Goal: Answer question/provide support

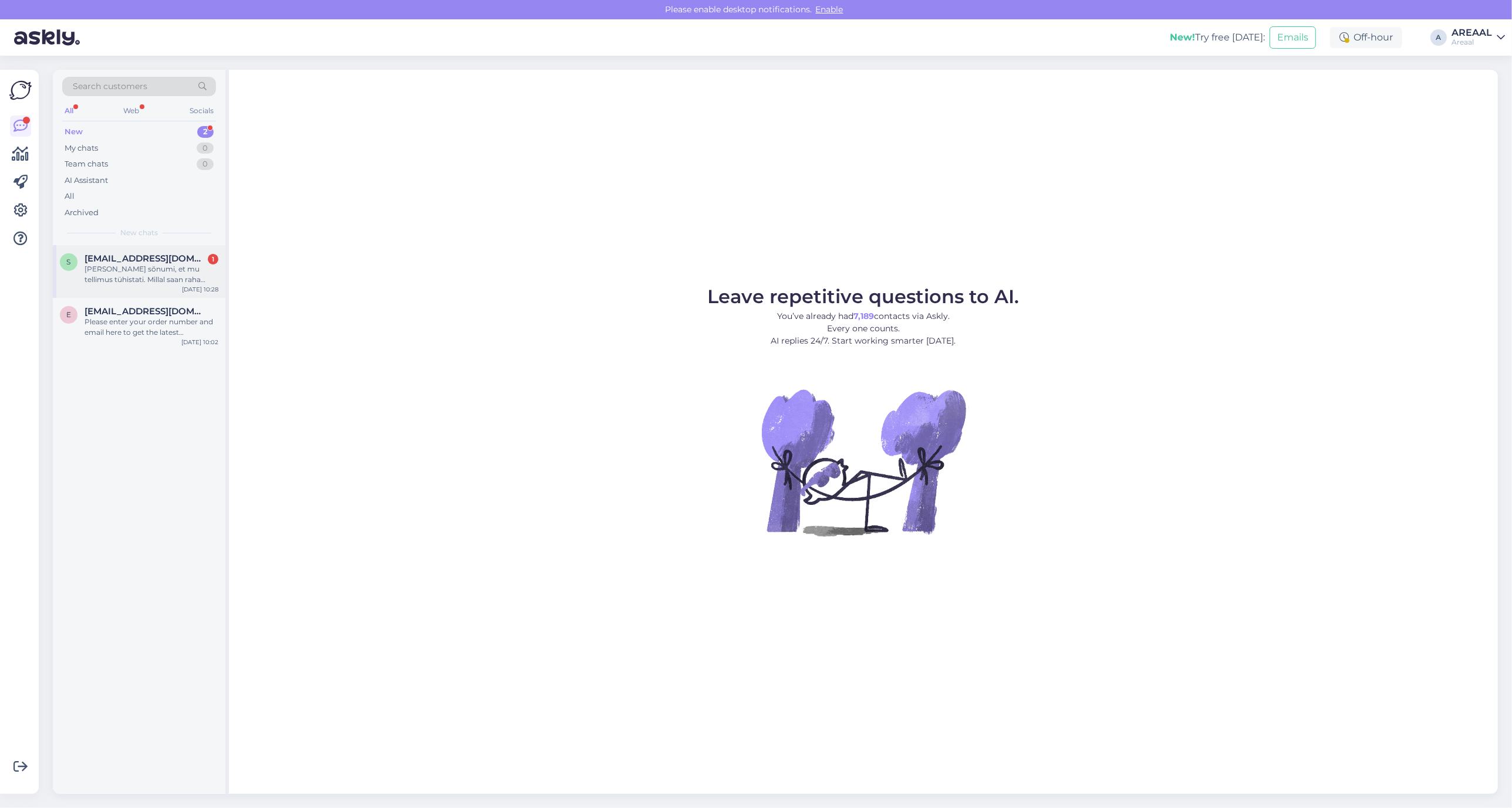
click at [198, 280] on div "[PERSON_NAME] sõnumi, et mu tellimus tühistati. Millal saan raha tagasi?" at bounding box center [152, 274] width 134 height 21
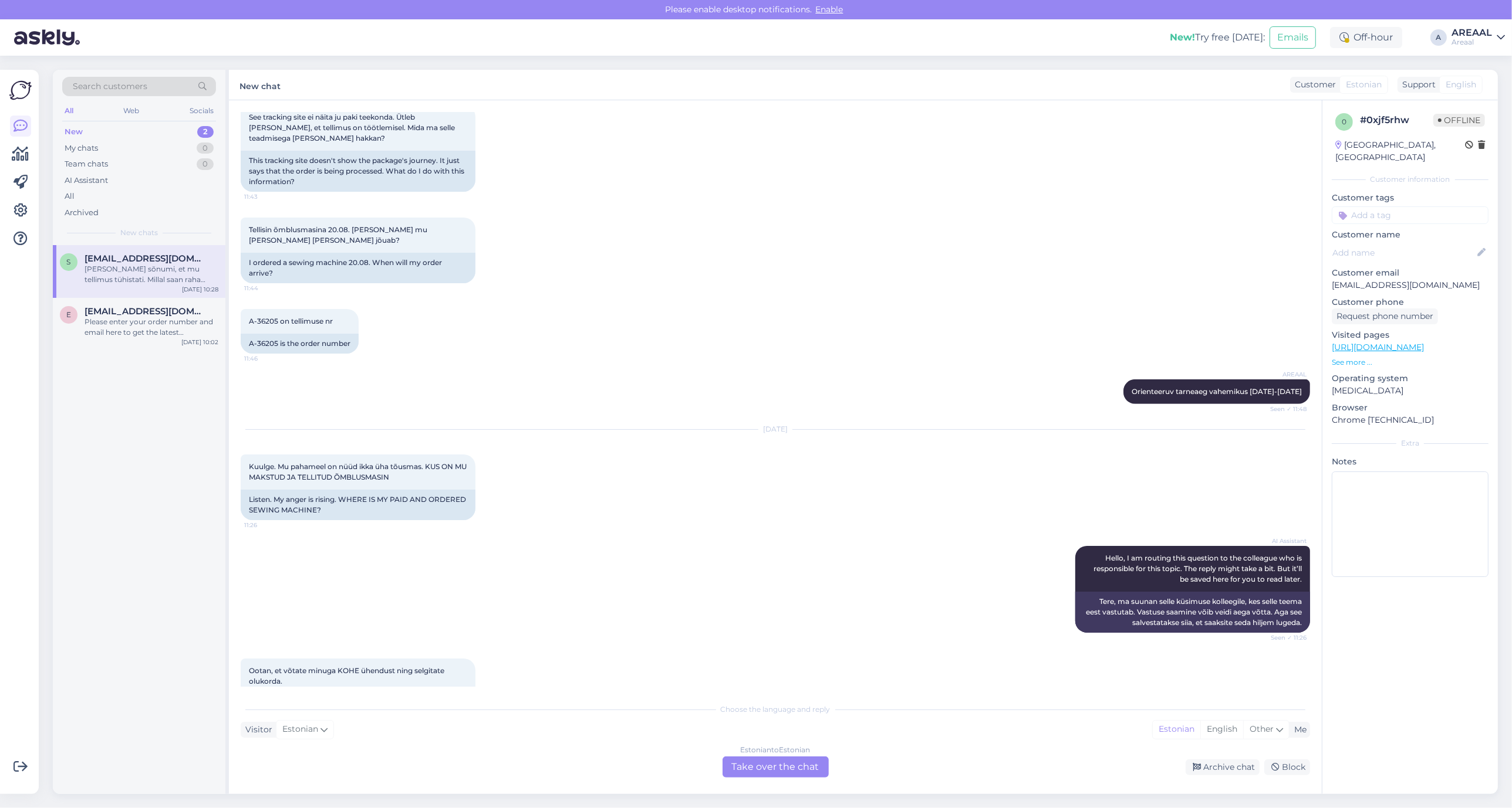
scroll to position [1417, 0]
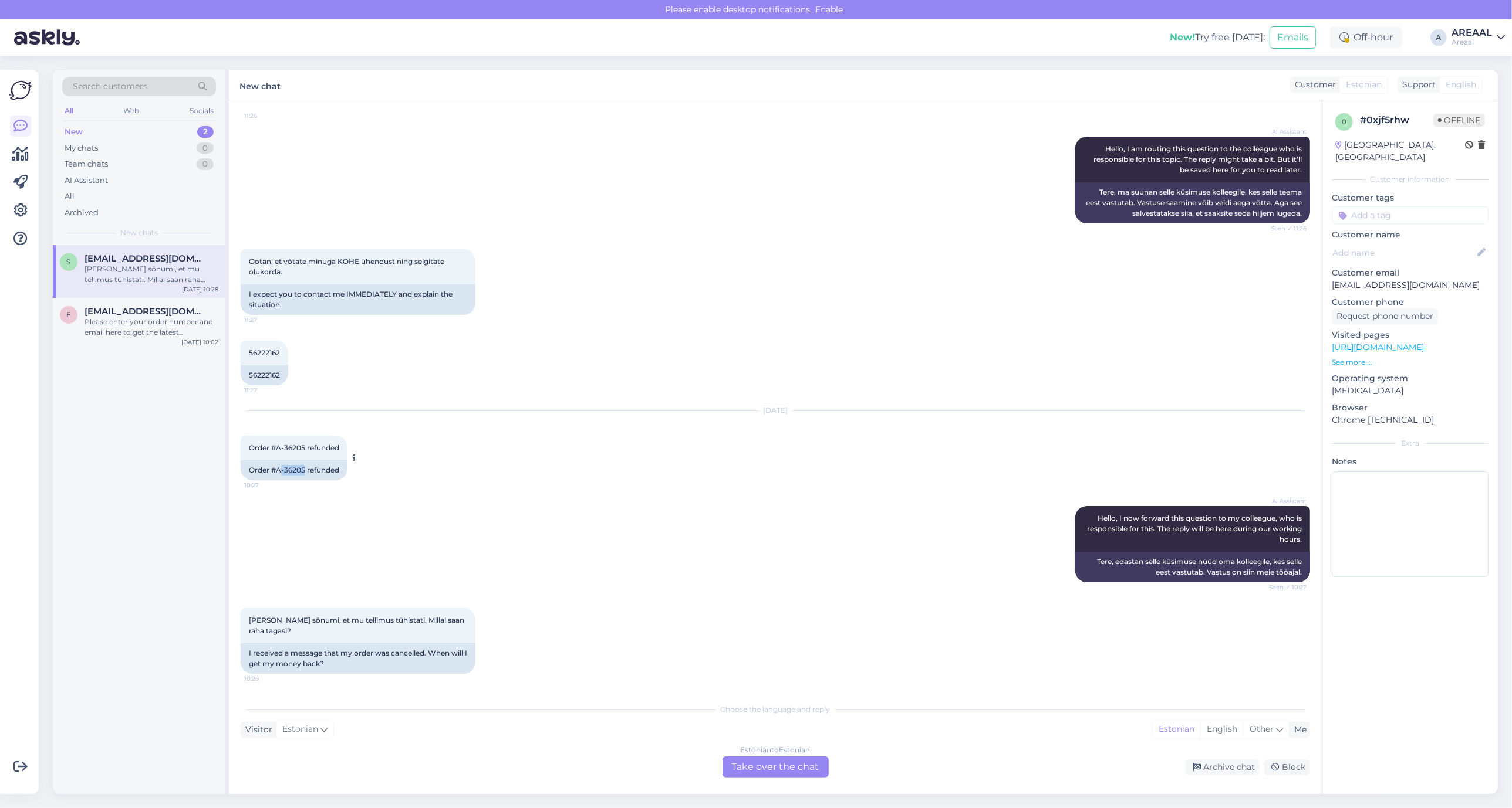
drag, startPoint x: 306, startPoint y: 484, endPoint x: 279, endPoint y: 487, distance: 27.2
click at [279, 481] on div "Order #A-36205 refunded" at bounding box center [294, 470] width 107 height 20
copy div "-36205"
click at [805, 764] on div "Estonian to Estonian Take over the chat" at bounding box center [776, 767] width 107 height 21
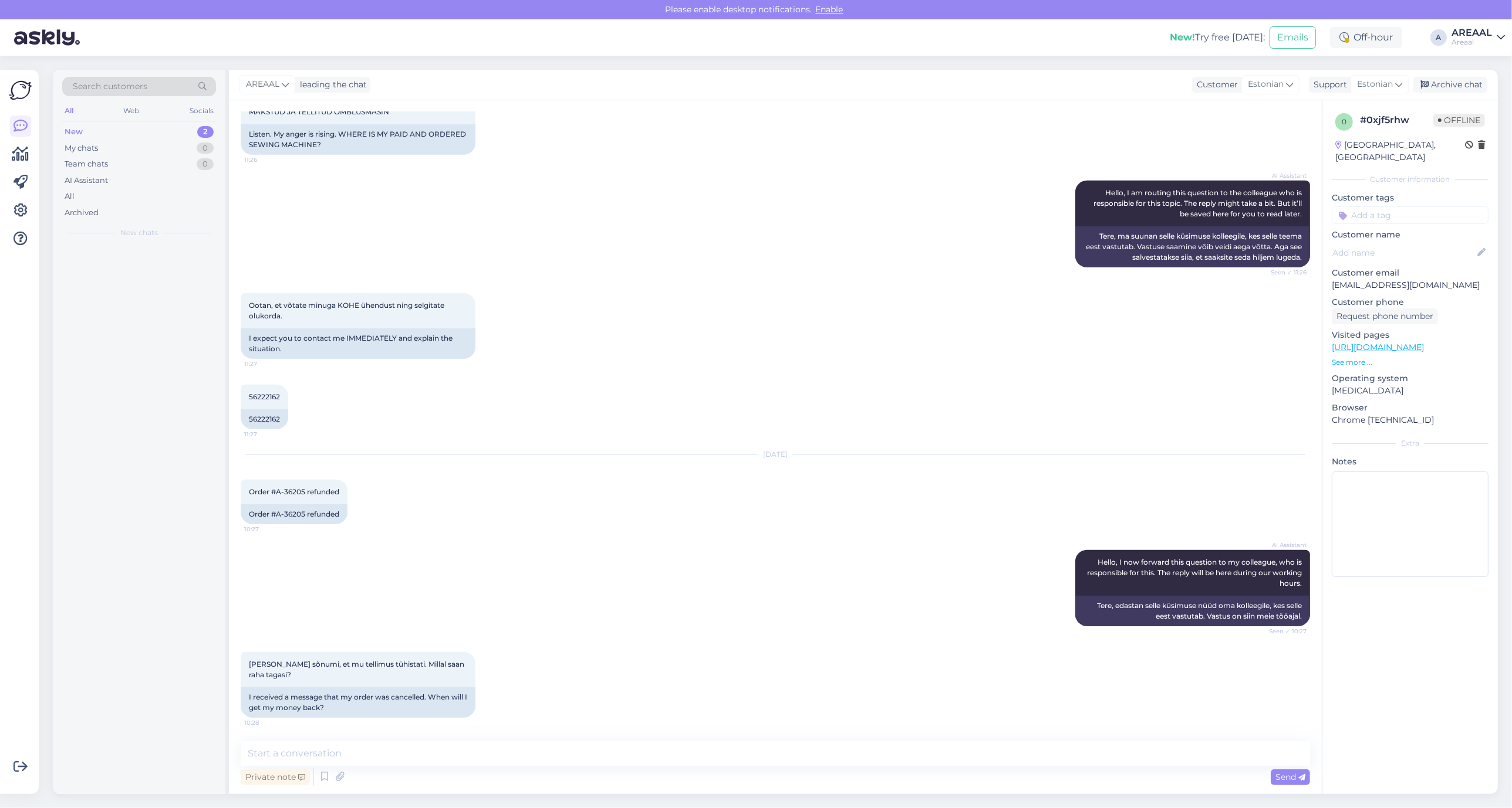
scroll to position [1373, 0]
click at [799, 761] on textarea at bounding box center [775, 753] width 1069 height 25
type textarea "Tagasikanne on tehtud 22.09.2025 seisuga"
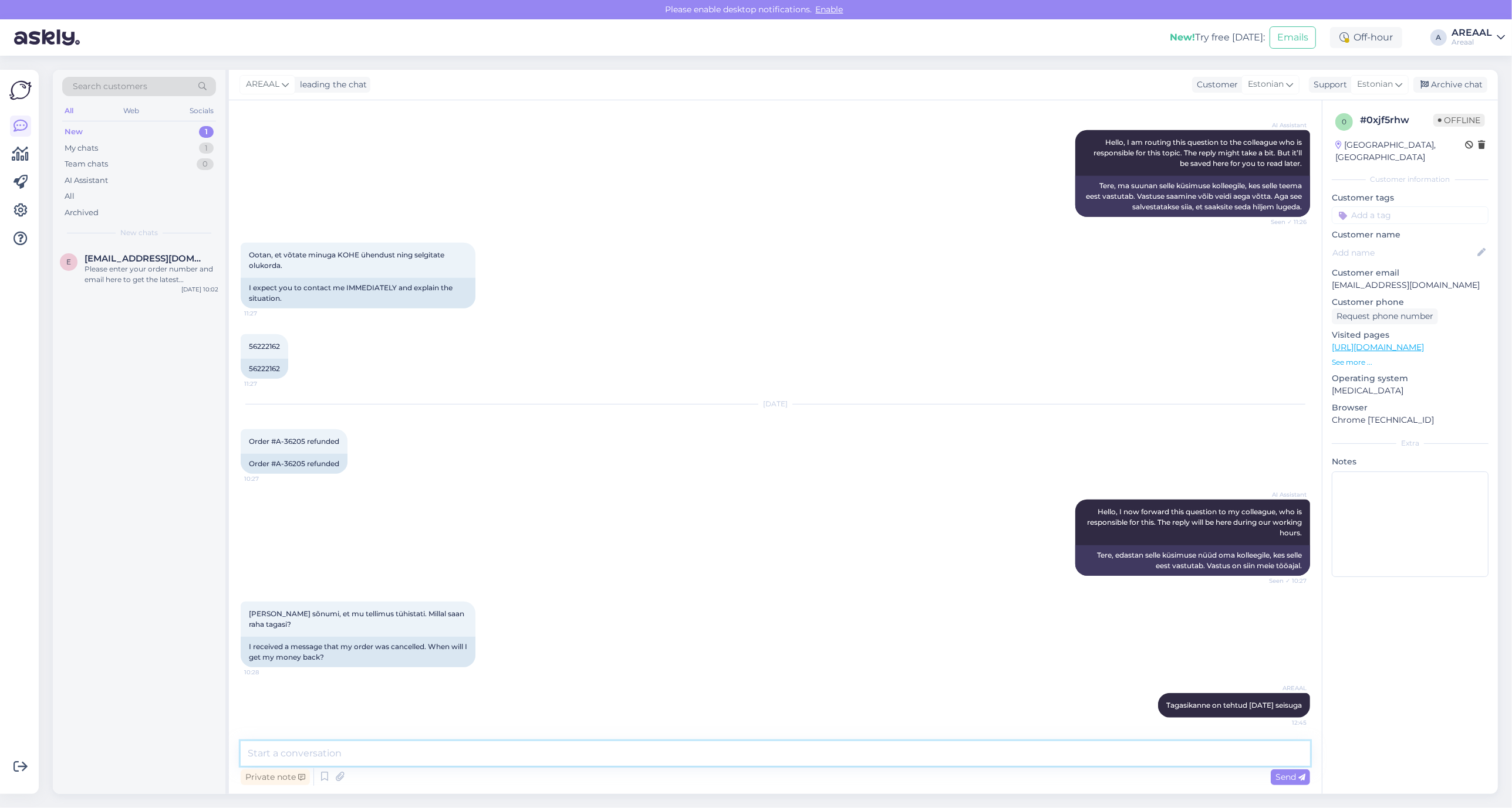
scroll to position [1422, 0]
type textarea "Edastame maksekorralduse.'"
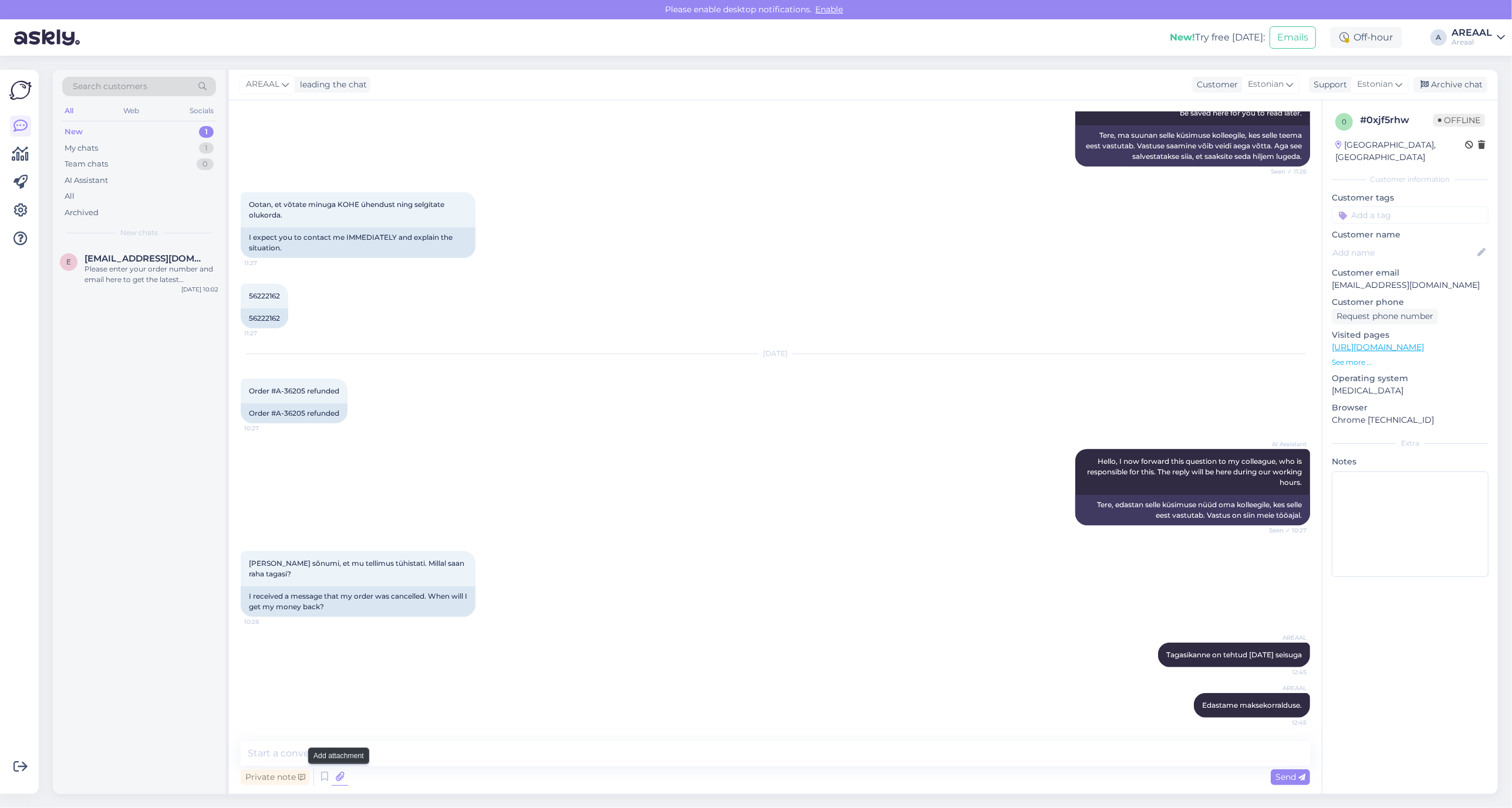
click at [340, 772] on icon at bounding box center [339, 777] width 16 height 18
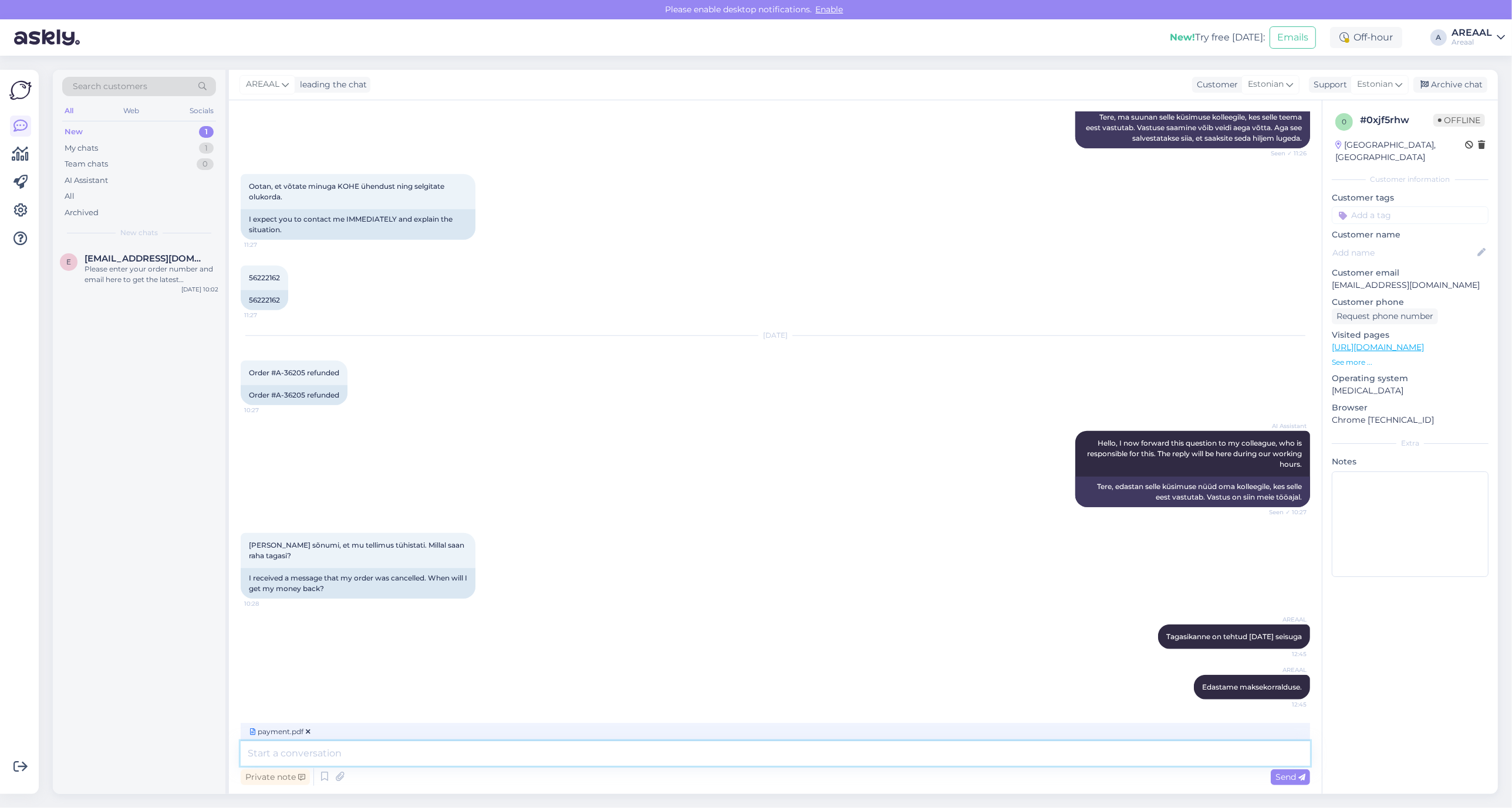
click at [418, 753] on textarea at bounding box center [775, 753] width 1069 height 25
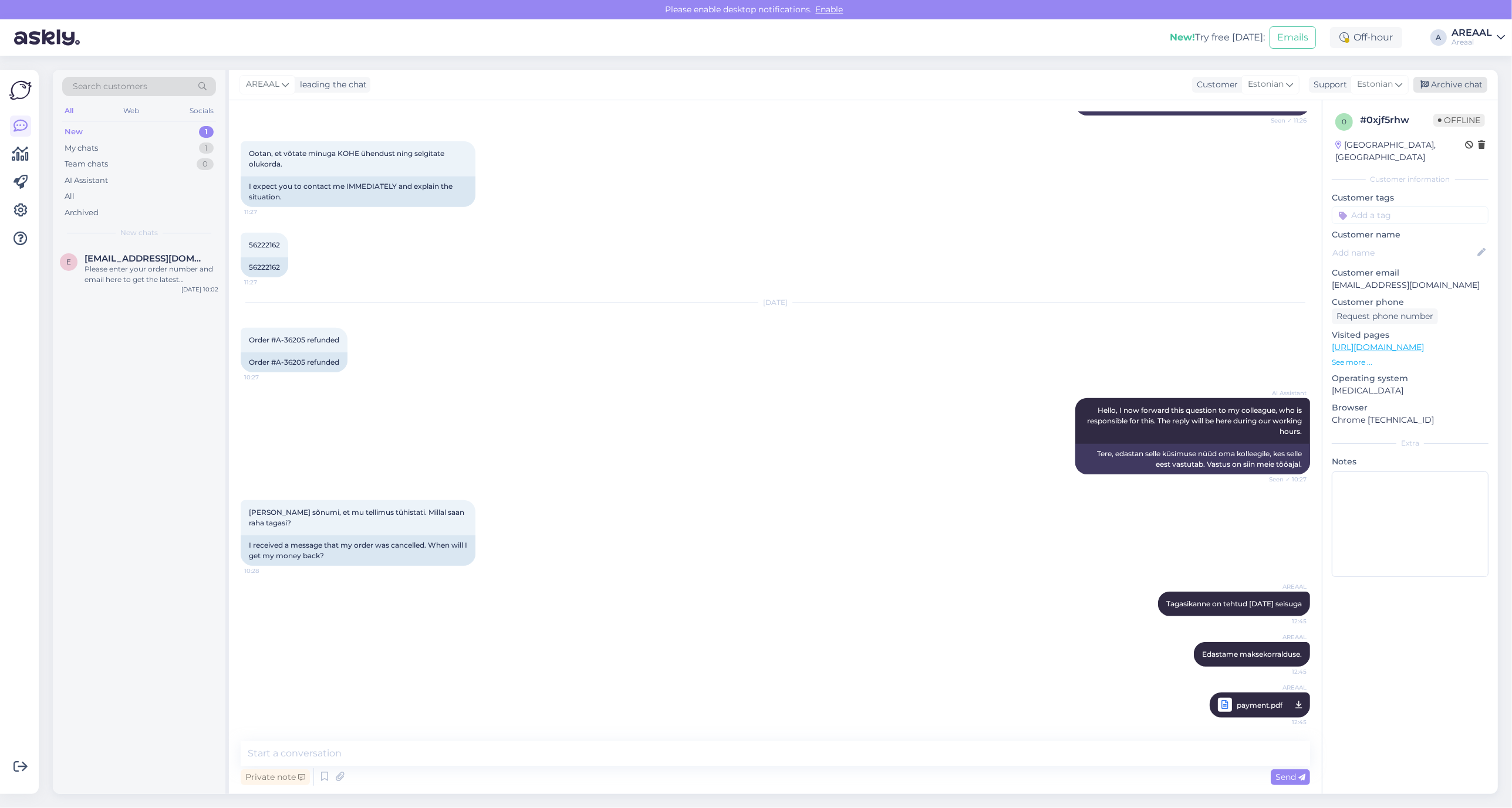
click at [1454, 77] on div "Archive chat" at bounding box center [1450, 85] width 74 height 16
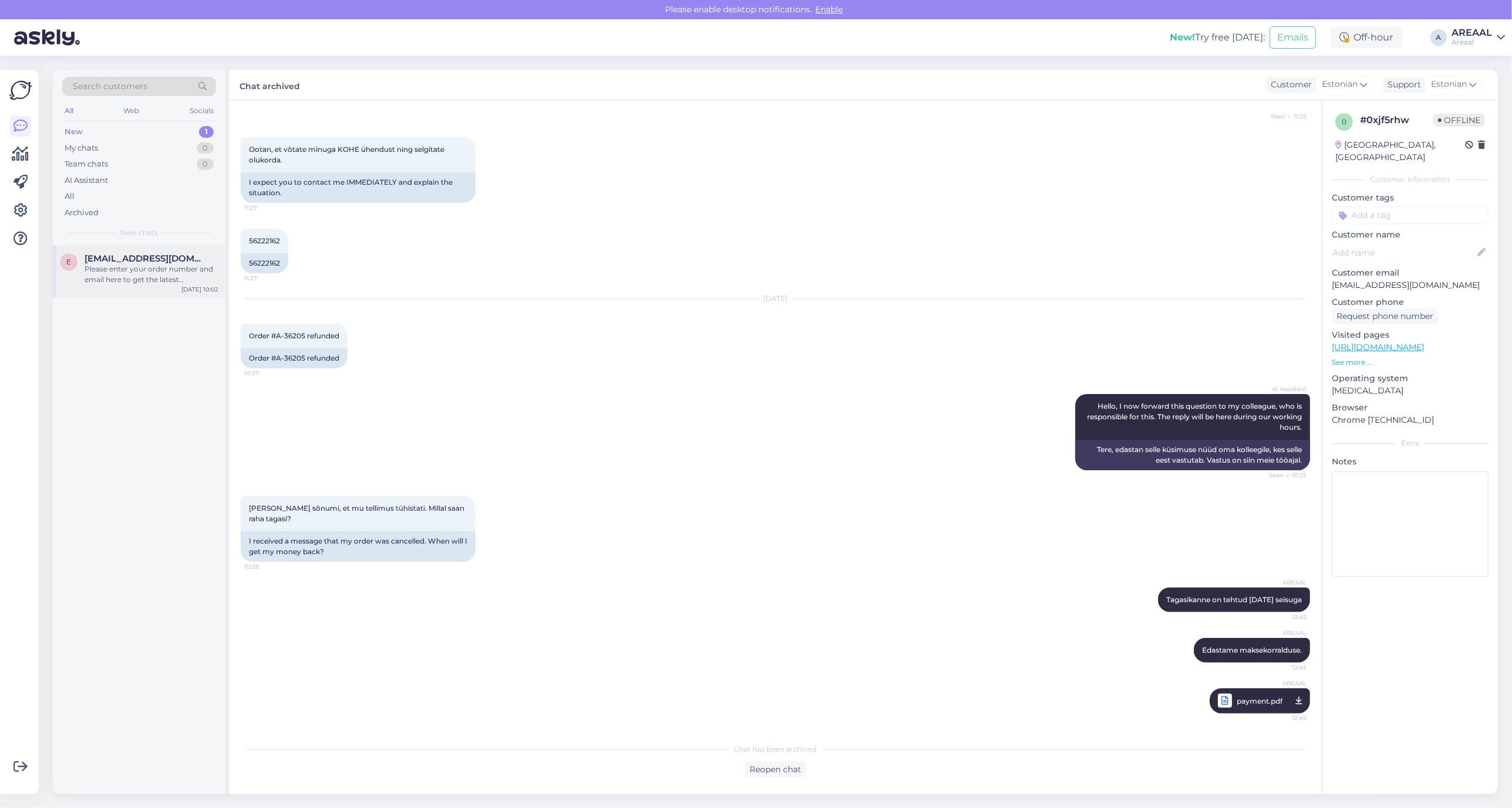
click at [62, 275] on div "e egonsale@gmail.com Please enter your order number and email here to get the l…" at bounding box center [139, 269] width 158 height 31
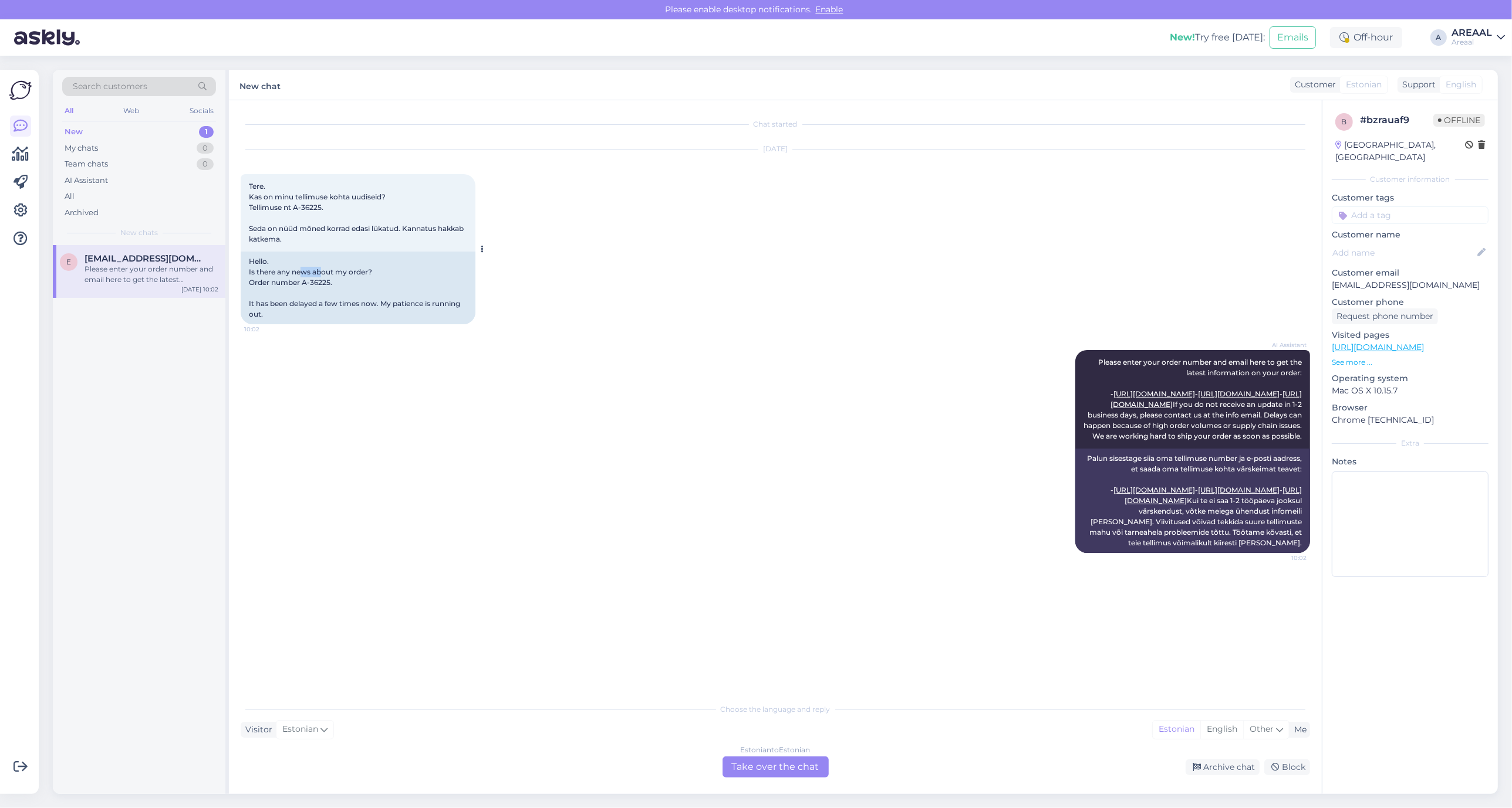
drag, startPoint x: 303, startPoint y: 277, endPoint x: 322, endPoint y: 276, distance: 19.0
click at [322, 276] on div "Hello. Is there any news about my order? Order number A-36225. It has been dela…" at bounding box center [357, 288] width 235 height 73
click at [324, 284] on div "Hello. Is there any news about my order? Order number A-36225. It has been dela…" at bounding box center [357, 288] width 235 height 73
drag, startPoint x: 321, startPoint y: 206, endPoint x: 303, endPoint y: 230, distance: 30.0
click at [294, 210] on span "Tere. Kas on minu tellimuse kohta uudiseid? Tellimuse nt A-36225. Seda on nüüd …" at bounding box center [357, 212] width 217 height 62
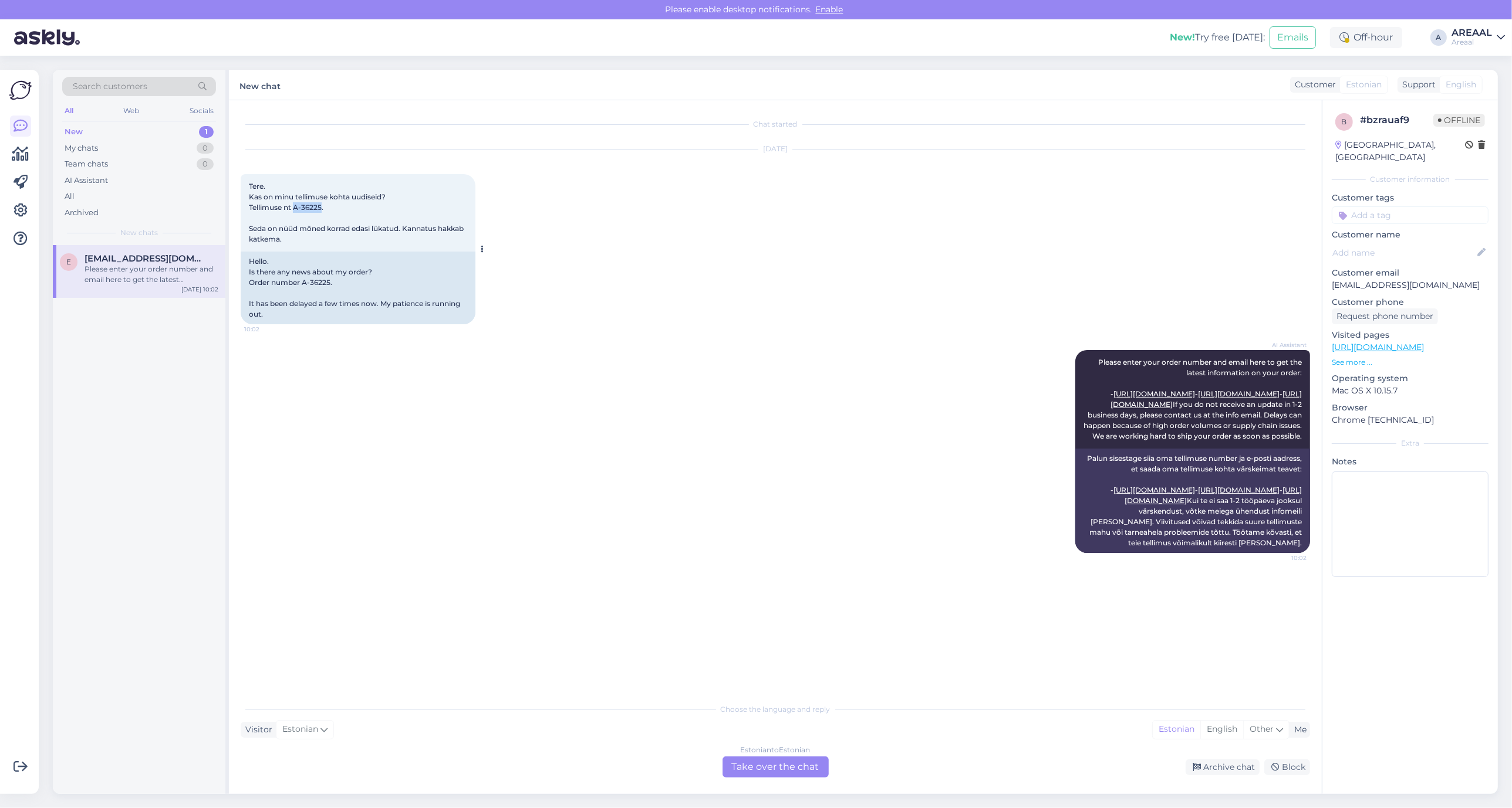
copy span "A-36225"
click at [863, 290] on div "Sep 27 2025 Tere. Kas on minu tellimuse kohta uudiseid? Tellimuse nt A-36225. S…" at bounding box center [775, 237] width 1069 height 201
click at [1200, 779] on div "Chat started Sep 27 2025 Tere. Kas on minu tellimuse kohta uudiseid? Tellimuse …" at bounding box center [775, 448] width 1093 height 694
click at [1201, 770] on icon at bounding box center [1197, 768] width 8 height 8
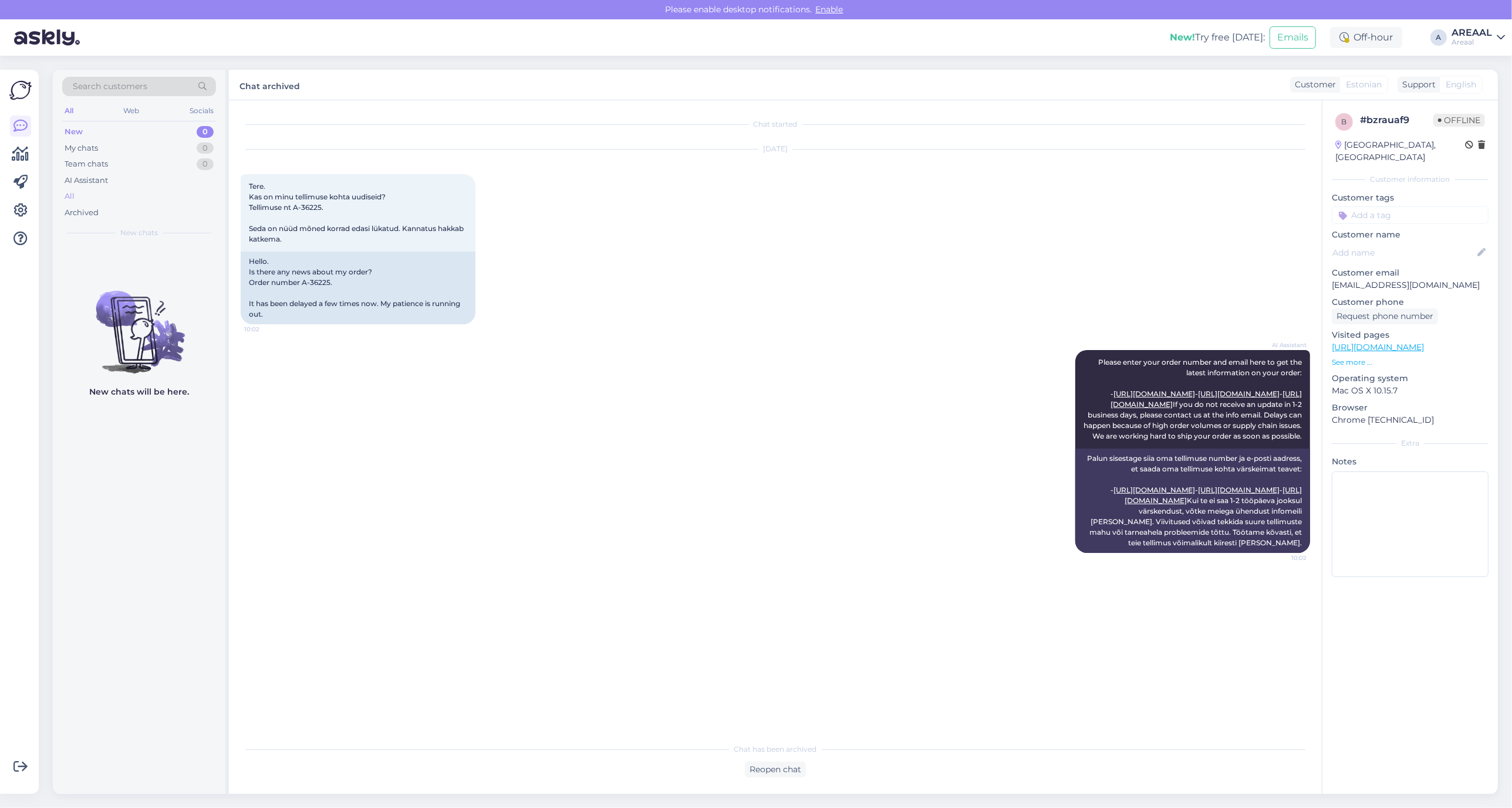
click at [145, 195] on div "All" at bounding box center [139, 196] width 154 height 16
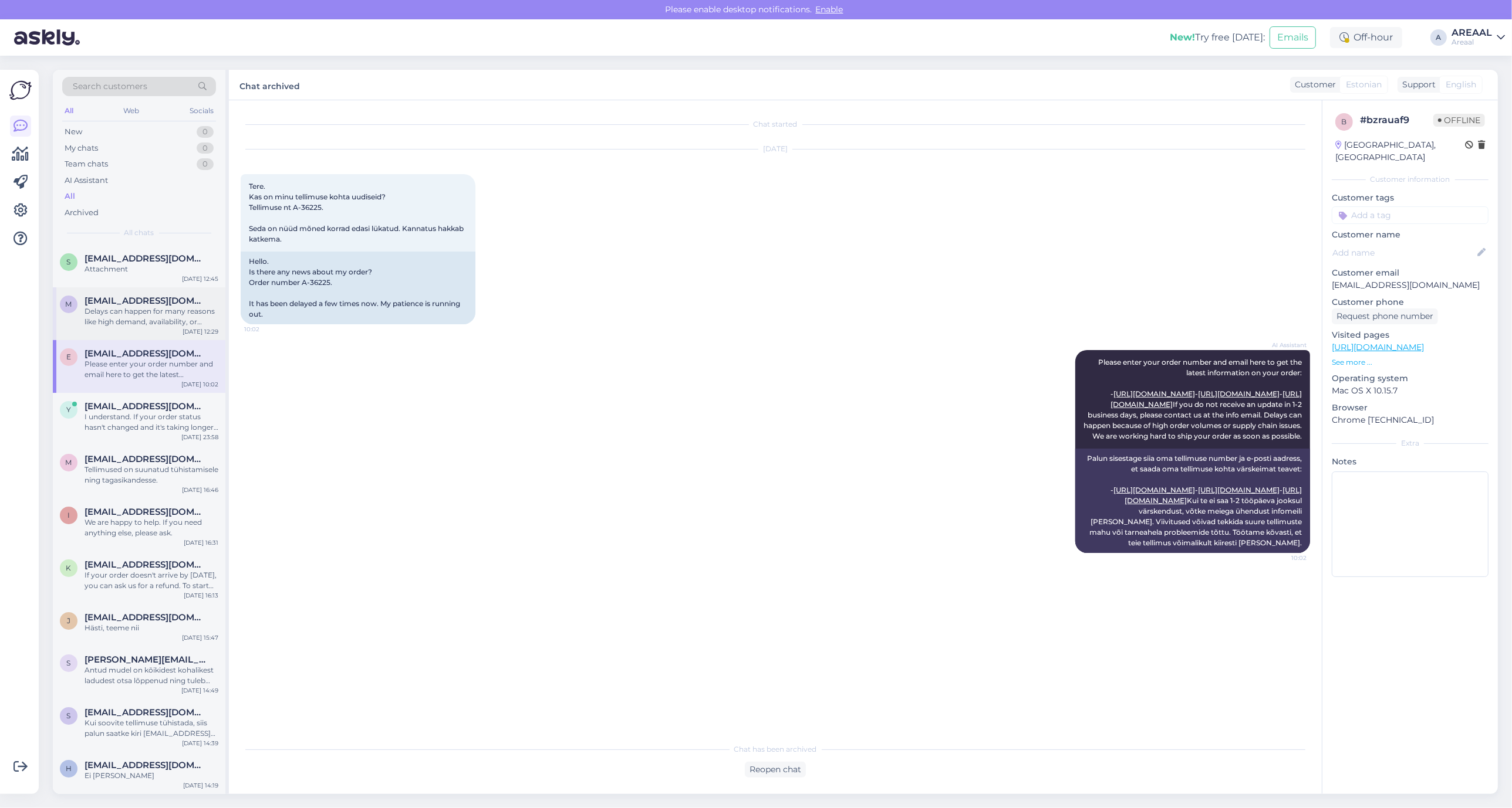
click at [168, 335] on div "m martvork@gmail.com Delays can happen for many reasons like high demand, avail…" at bounding box center [139, 314] width 173 height 52
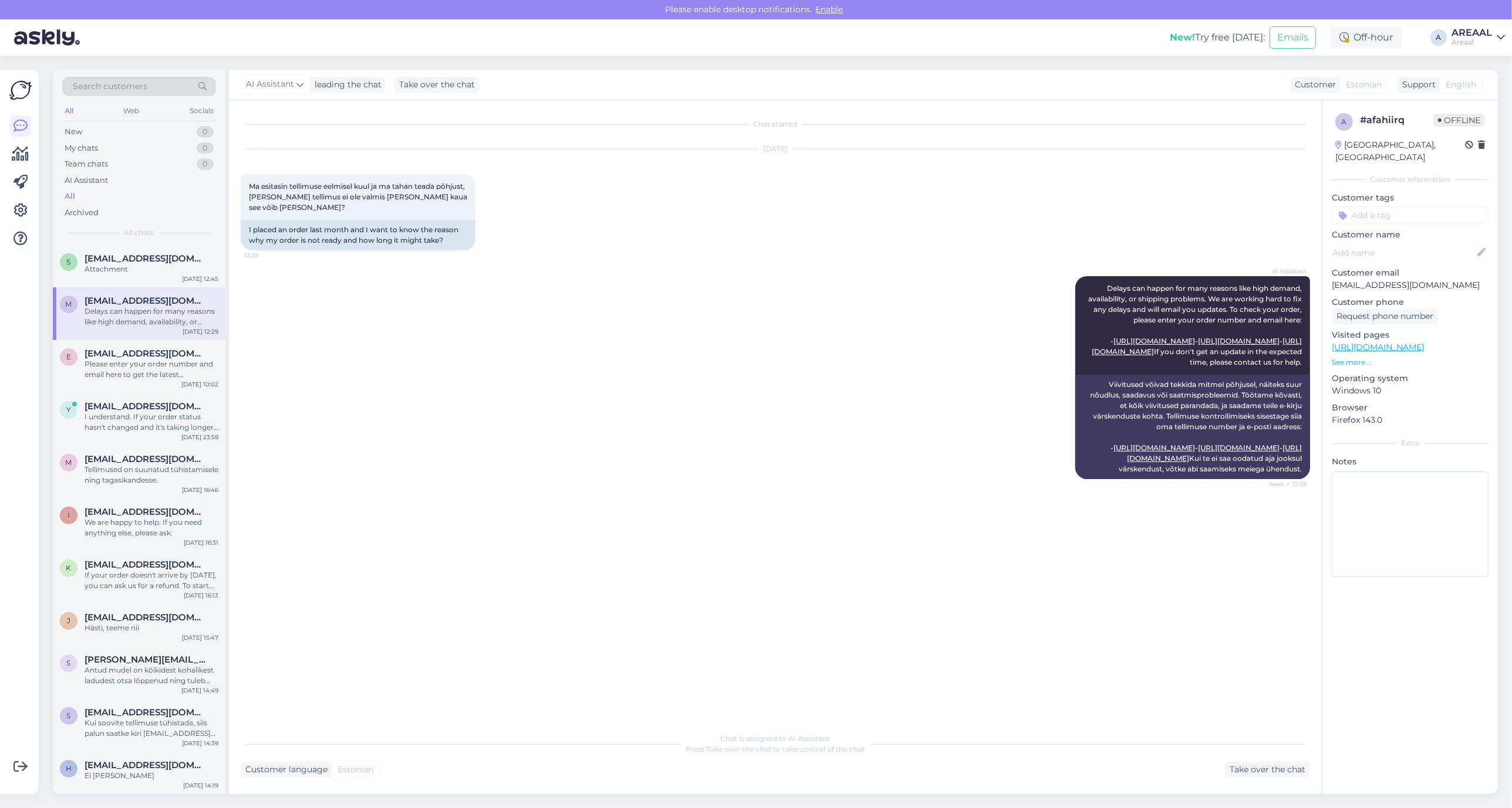
click at [1391, 267] on p "Customer email" at bounding box center [1410, 272] width 157 height 13
click at [1388, 279] on p "martvork@gmail.com" at bounding box center [1410, 285] width 157 height 13
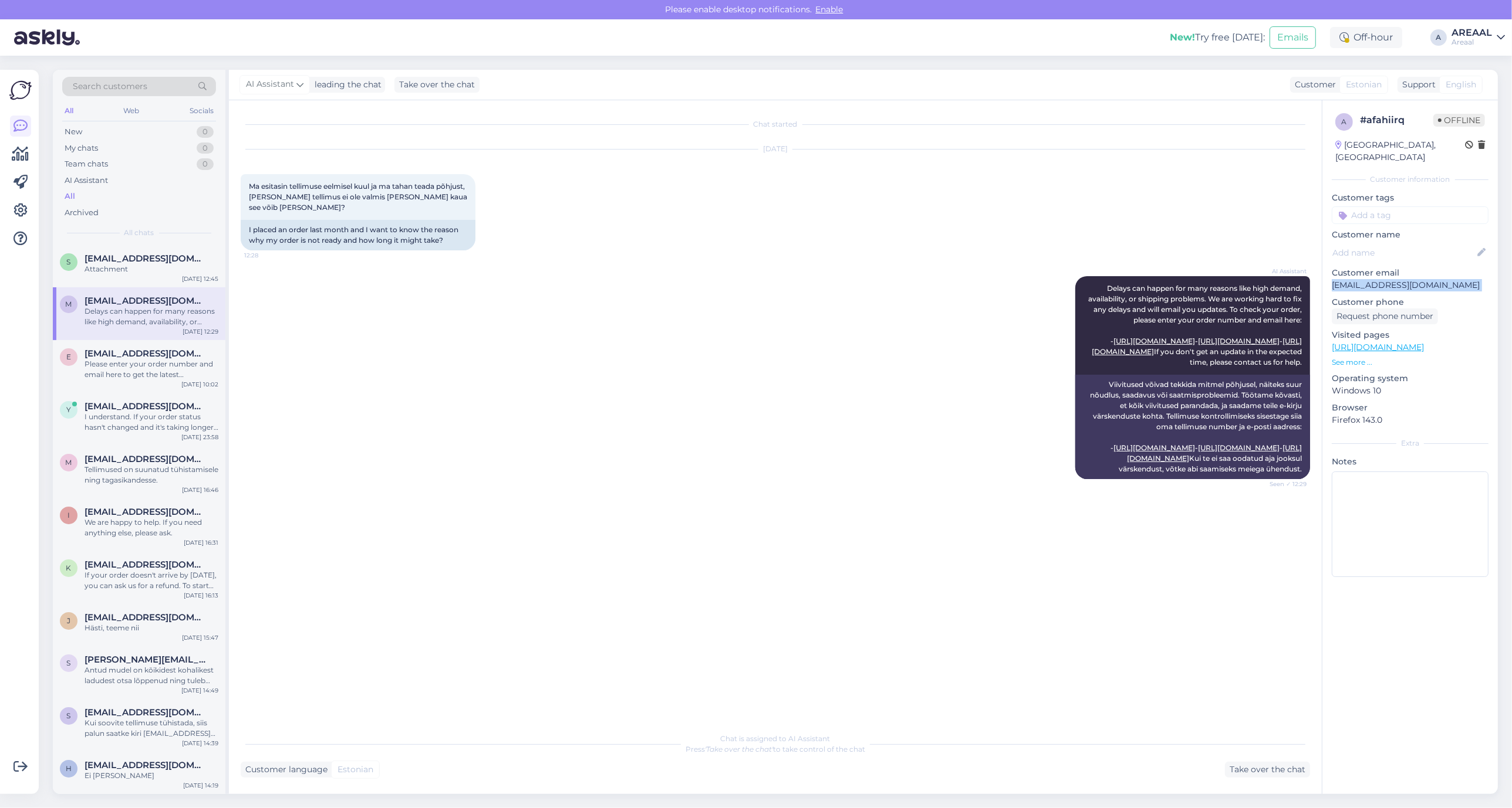
copy p "martvork@gmail.com"
click at [1485, 47] on div "New! Try free today: Emails Off-hour A AREAAL Areaal" at bounding box center [756, 37] width 1512 height 36
click at [1485, 36] on div "AREAAL" at bounding box center [1472, 32] width 41 height 9
click at [1487, 95] on button "Open" at bounding box center [1479, 90] width 33 height 18
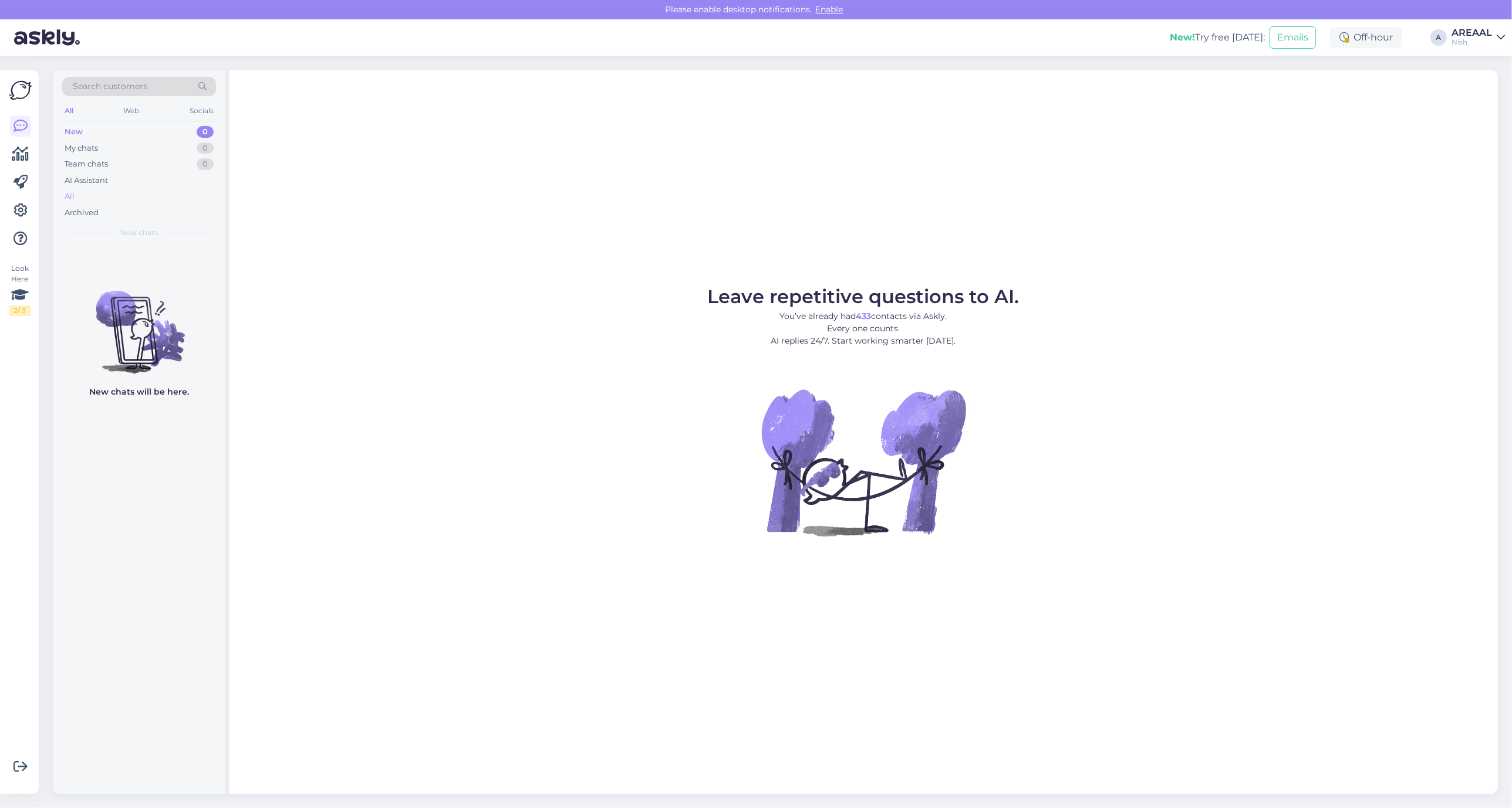
click at [157, 200] on div "All" at bounding box center [139, 196] width 154 height 16
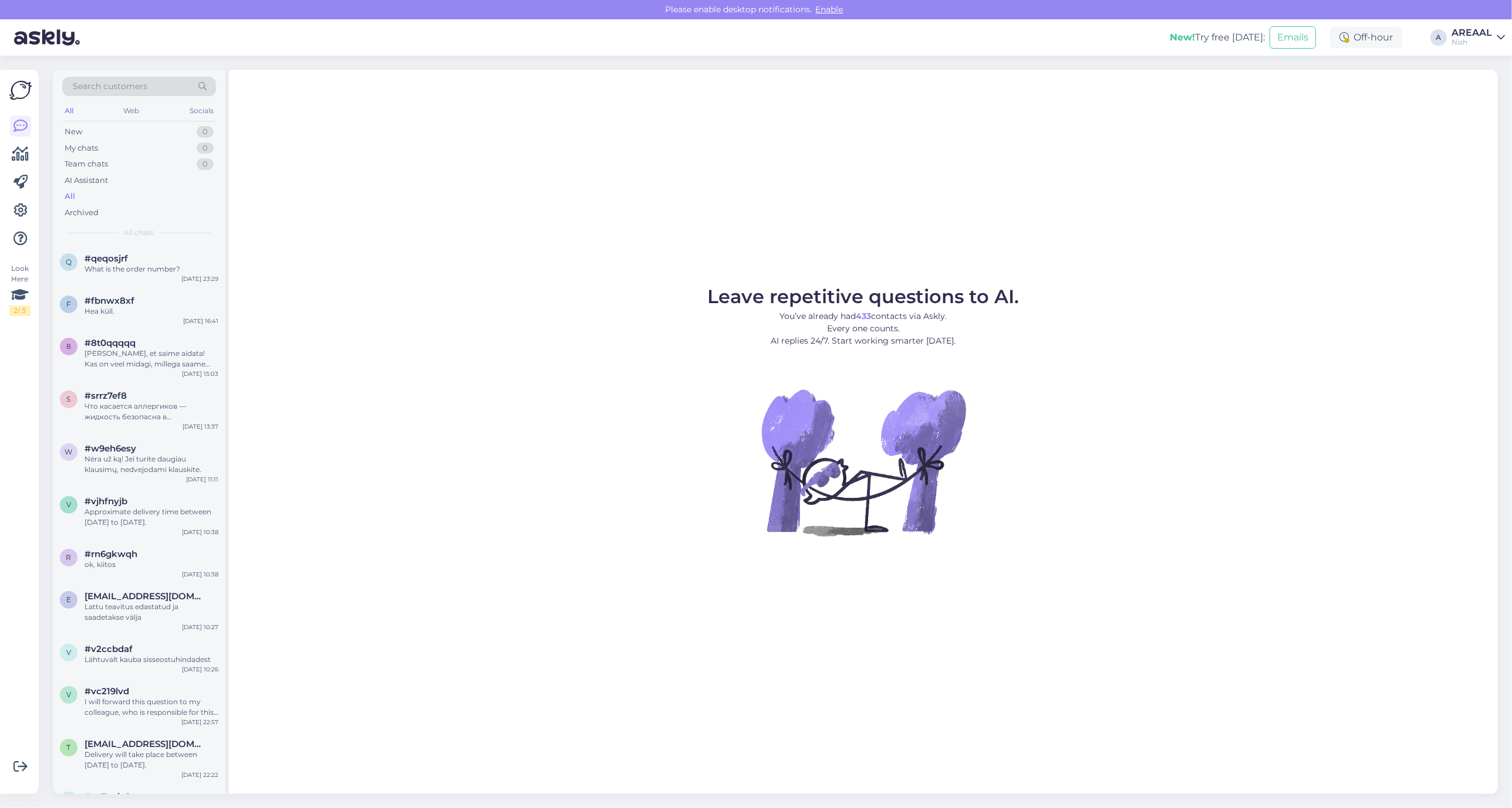
click at [164, 242] on div "Search customers All Web Socials New 0 My chats 0 Team chats 0 AI Assistant All…" at bounding box center [139, 157] width 173 height 175
click at [163, 264] on div "What is the order number?" at bounding box center [152, 269] width 134 height 10
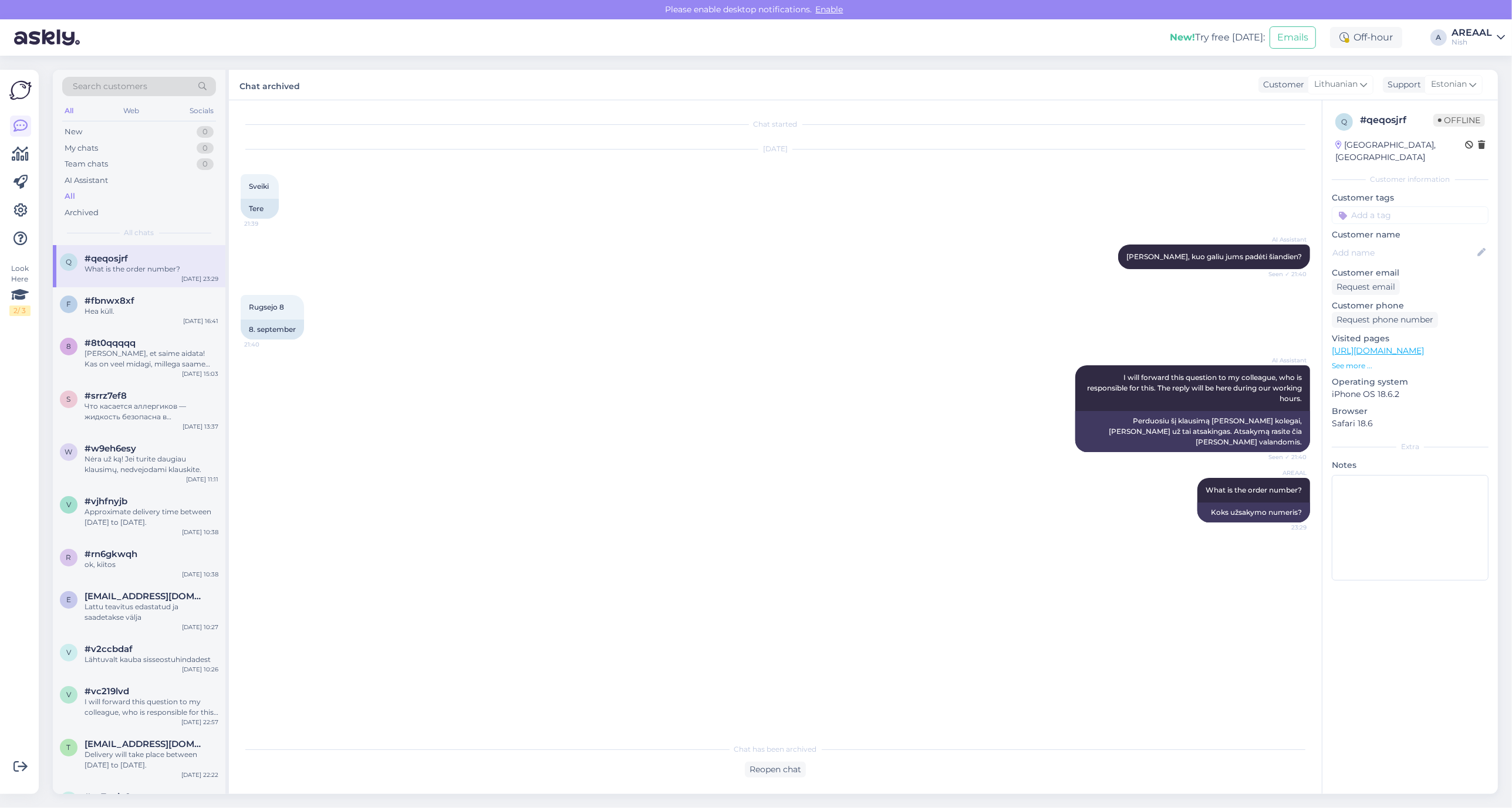
click at [1456, 40] on div "Nish" at bounding box center [1472, 41] width 41 height 9
click at [1477, 66] on button "Open" at bounding box center [1479, 65] width 33 height 18
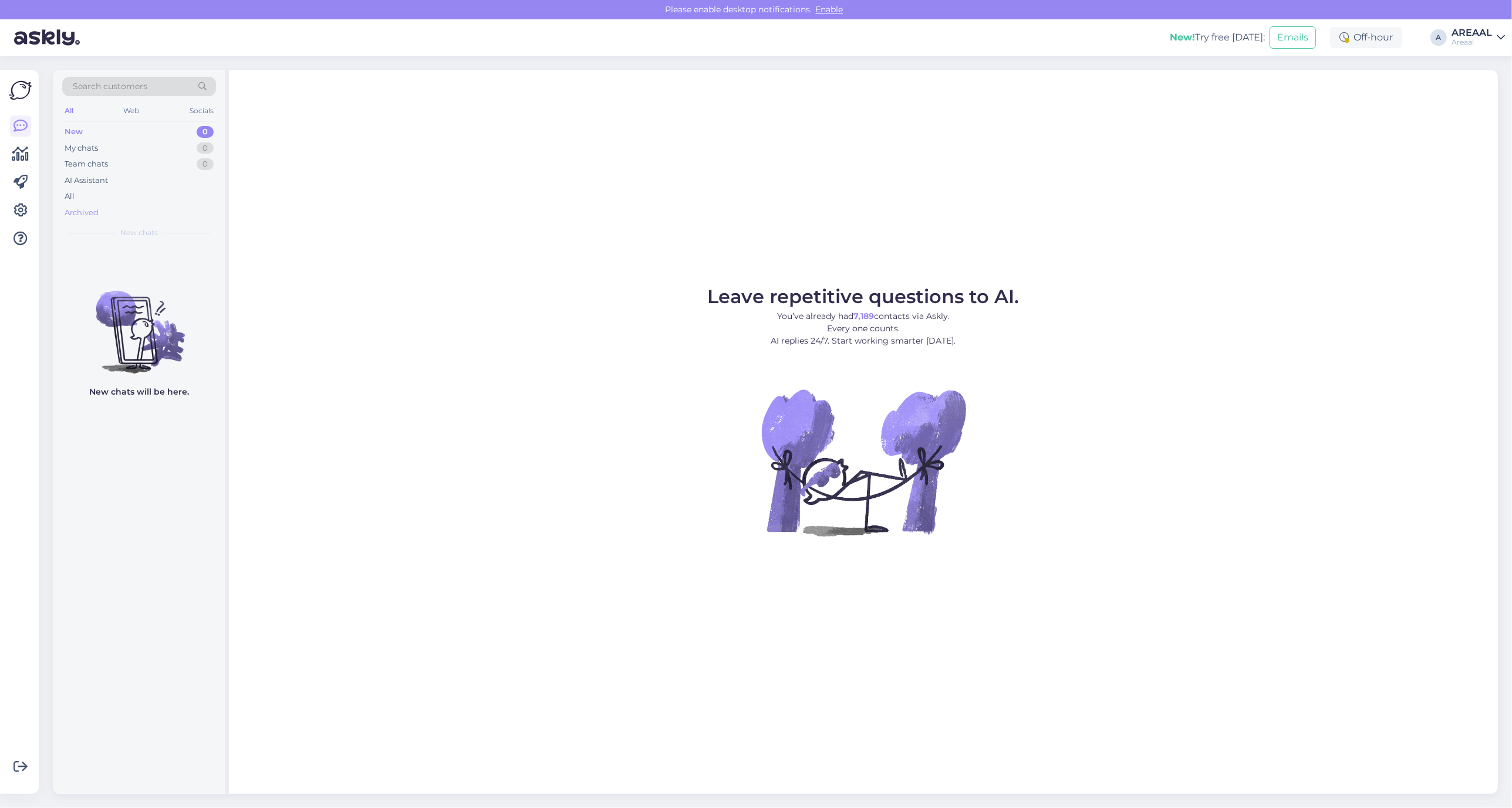
click at [146, 205] on div "Archived" at bounding box center [139, 212] width 154 height 16
click at [151, 198] on div "All" at bounding box center [139, 196] width 154 height 16
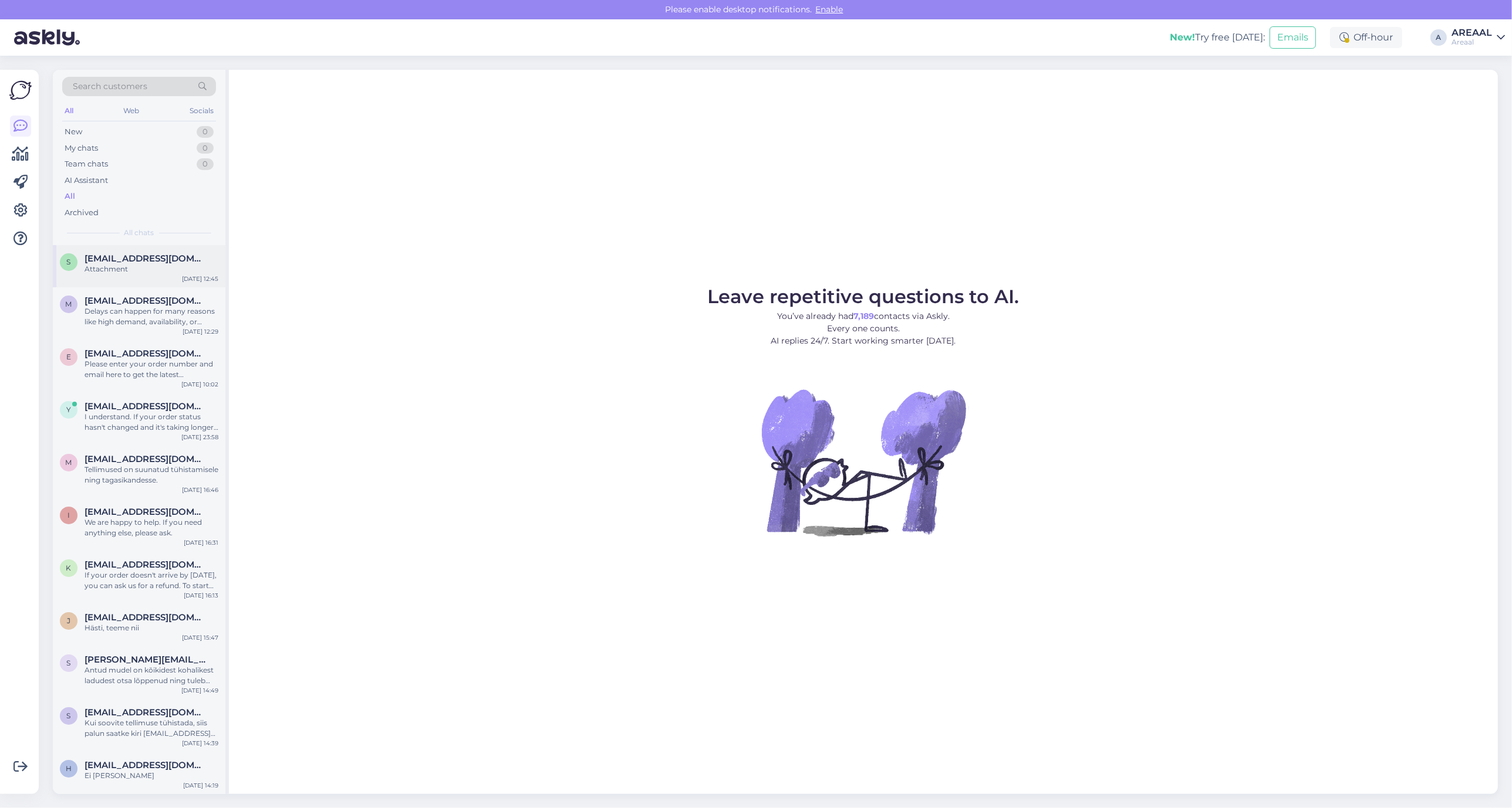
click at [158, 271] on div "Attachment" at bounding box center [152, 269] width 134 height 10
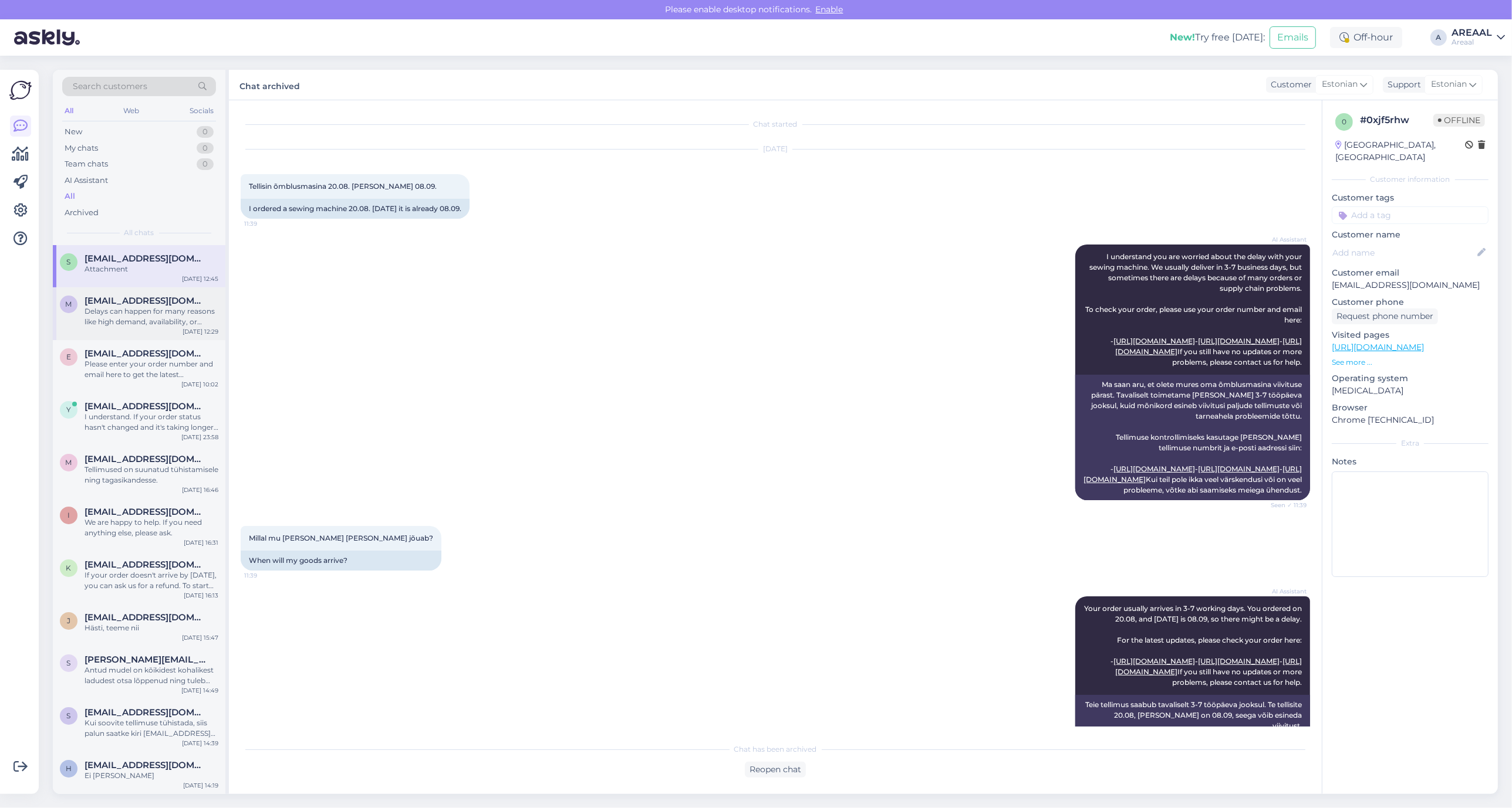
scroll to position [1529, 0]
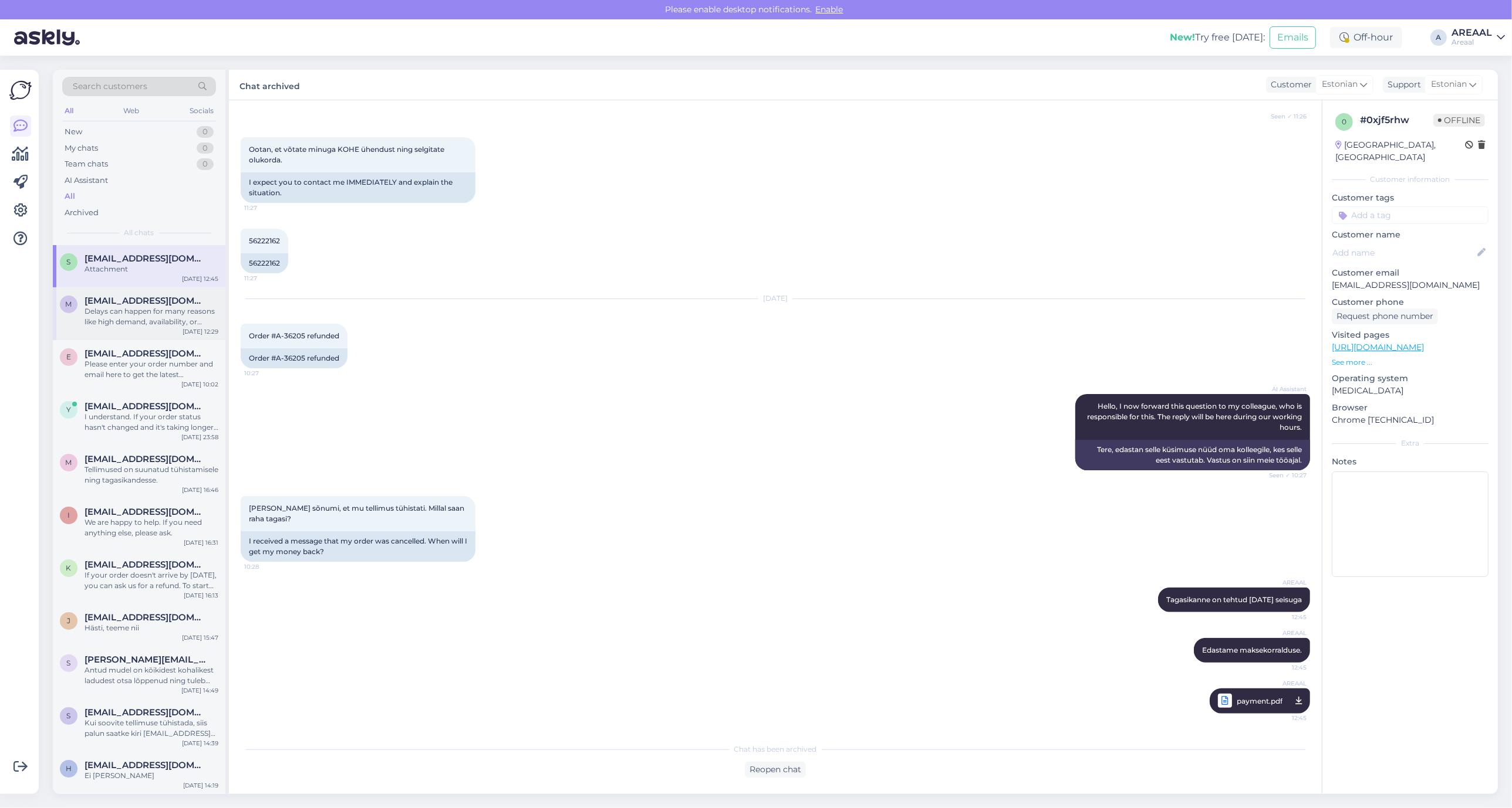
click at [156, 318] on div "Delays can happen for many reasons like high demand, availability, or shipping …" at bounding box center [152, 316] width 134 height 21
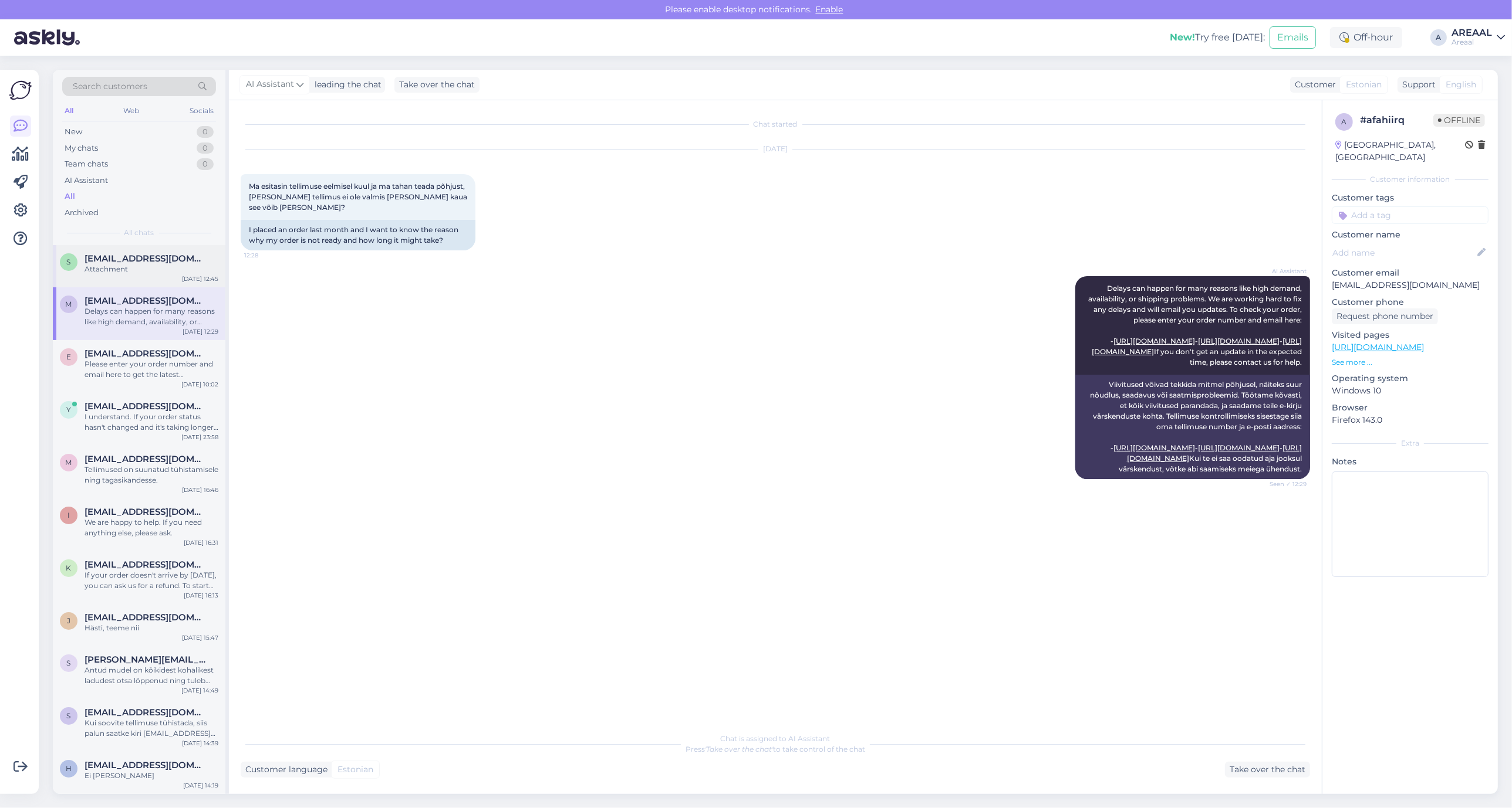
click at [156, 262] on span "[EMAIL_ADDRESS][DOMAIN_NAME]" at bounding box center [146, 259] width 122 height 10
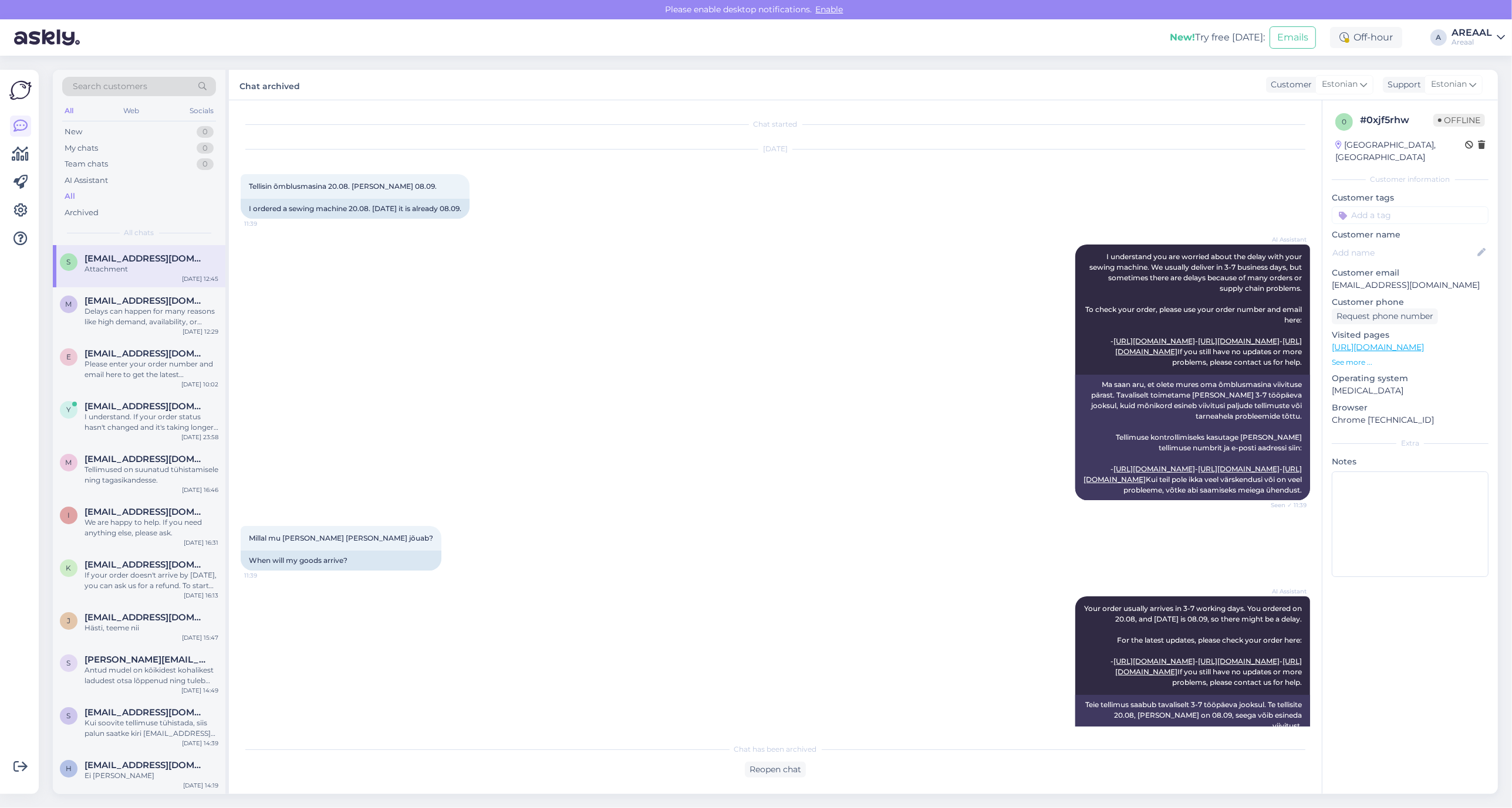
scroll to position [1529, 0]
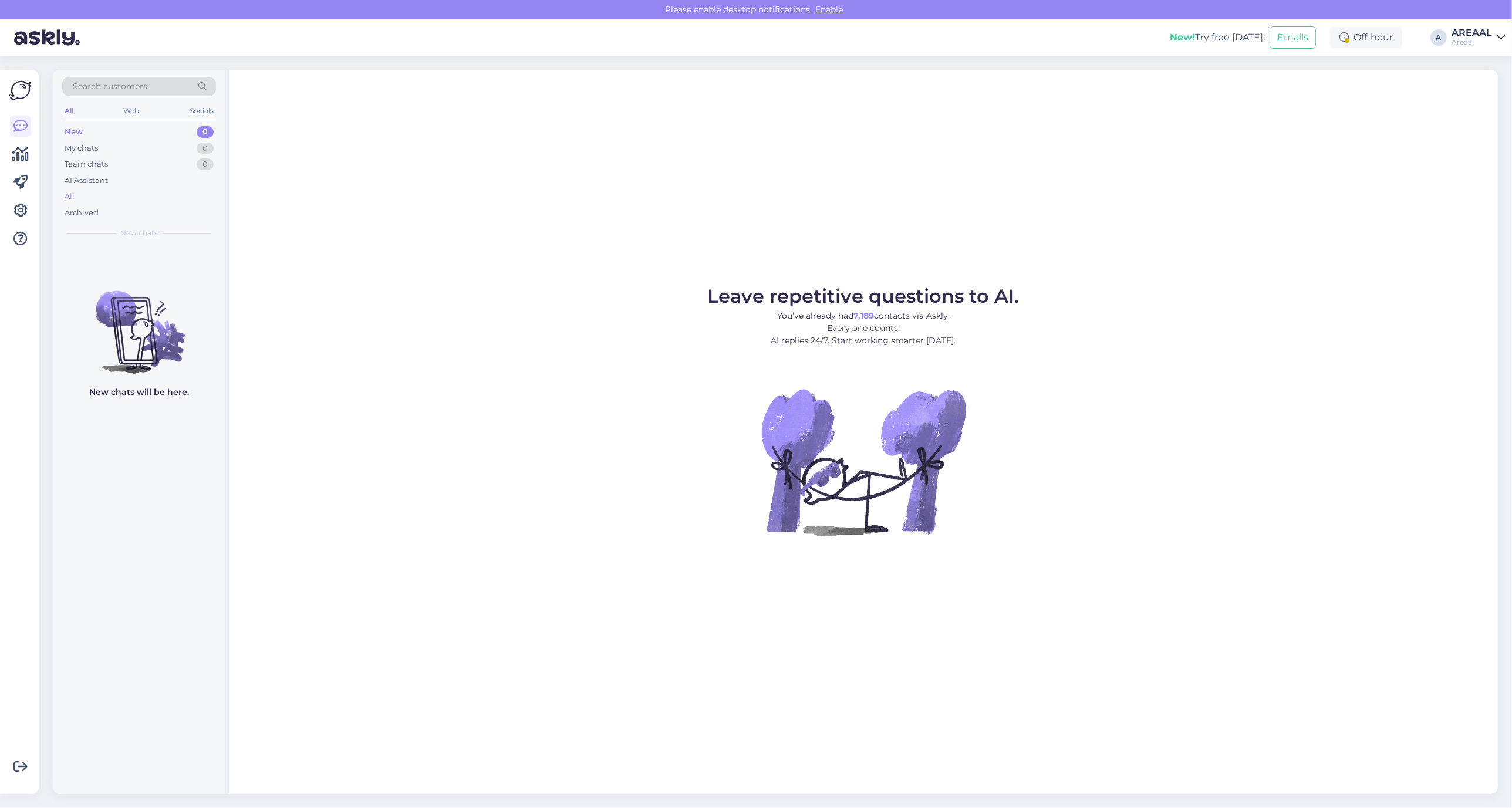
click at [158, 195] on div "All" at bounding box center [139, 196] width 154 height 16
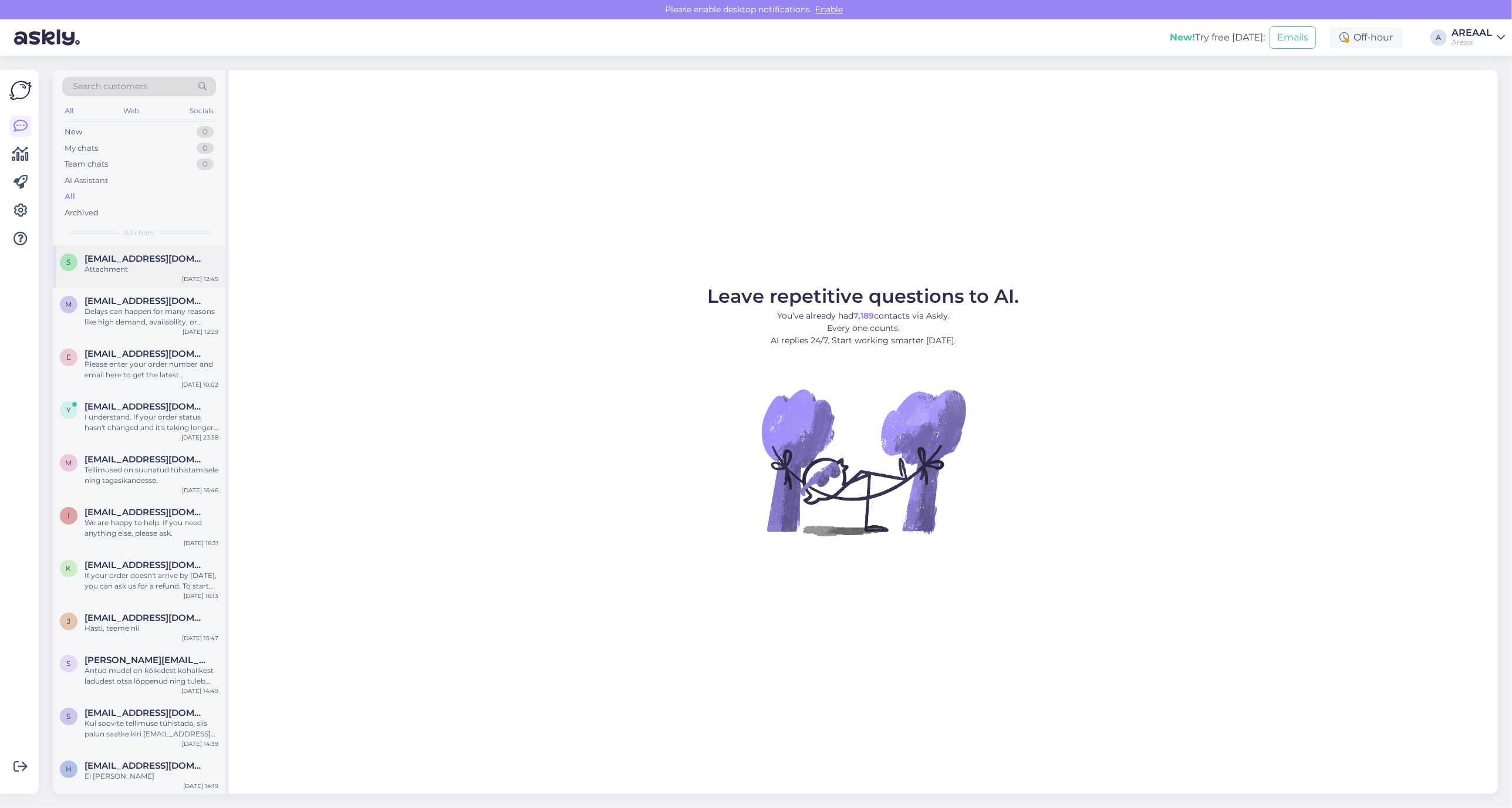
click at [109, 272] on div "Attachment" at bounding box center [152, 269] width 134 height 10
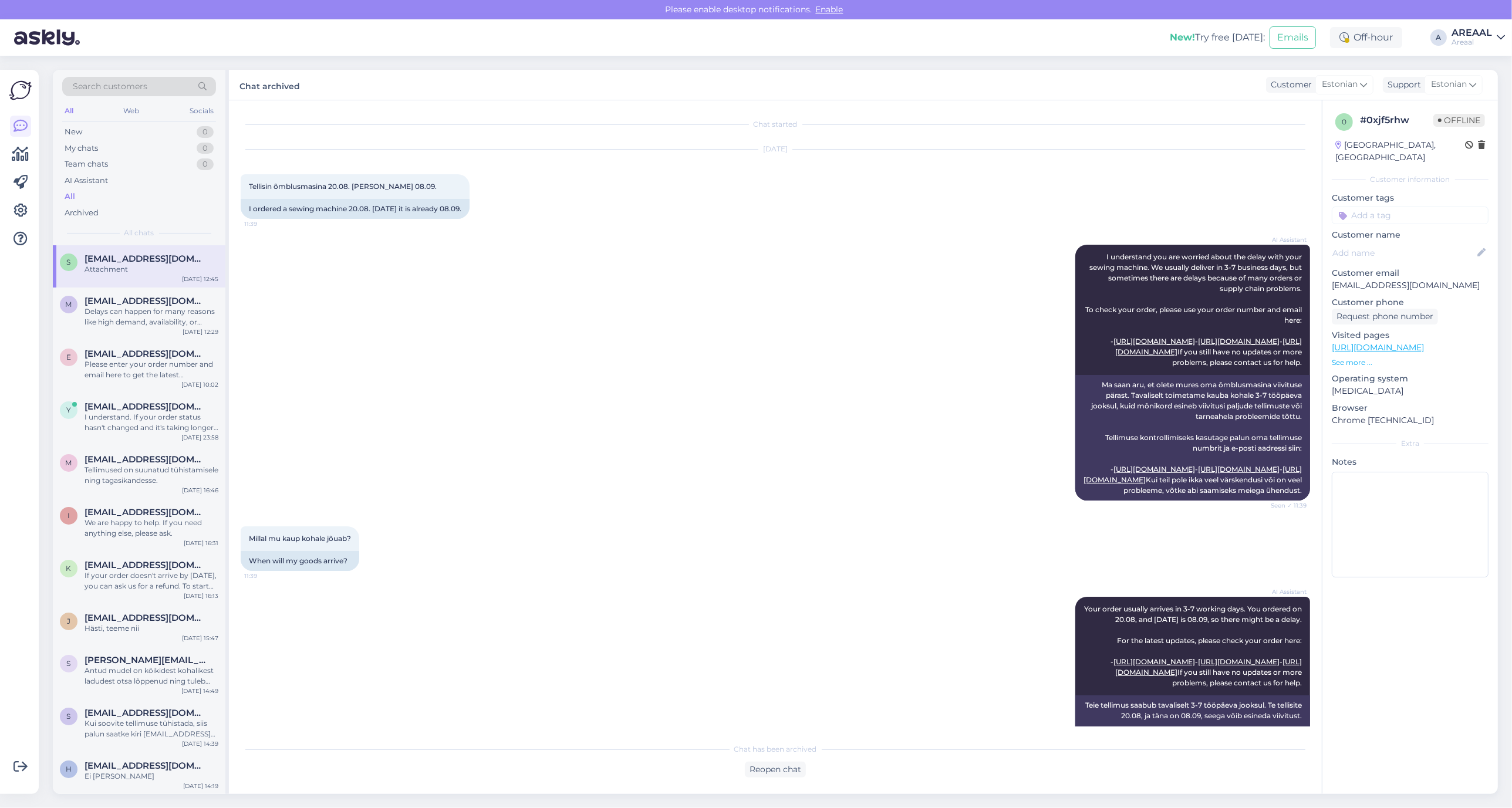
scroll to position [1530, 0]
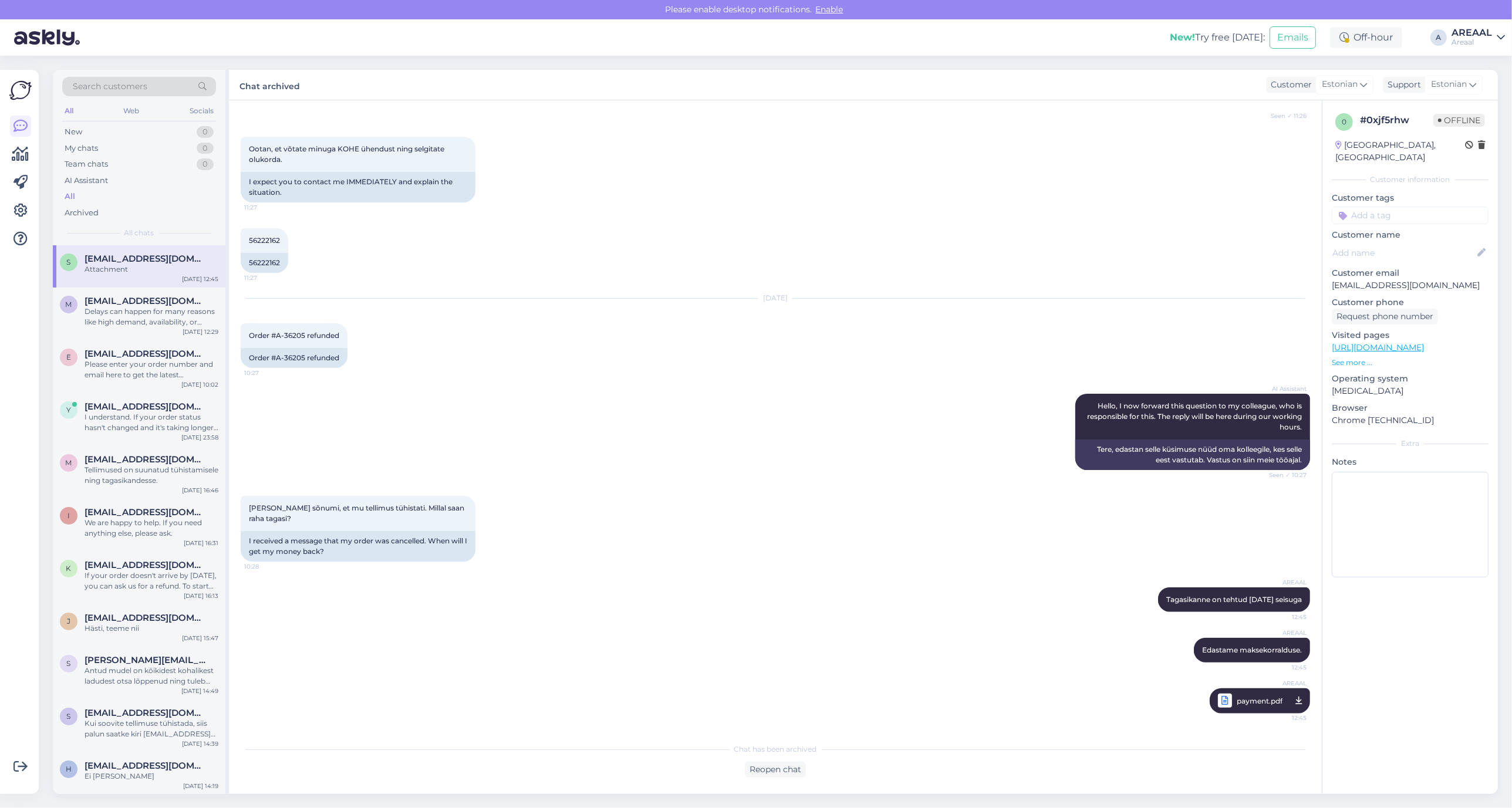
click at [440, 344] on div "Sep 27 2025 Order #A-36205 refunded 10:27 Order #A-36205 refunded" at bounding box center [775, 333] width 1069 height 95
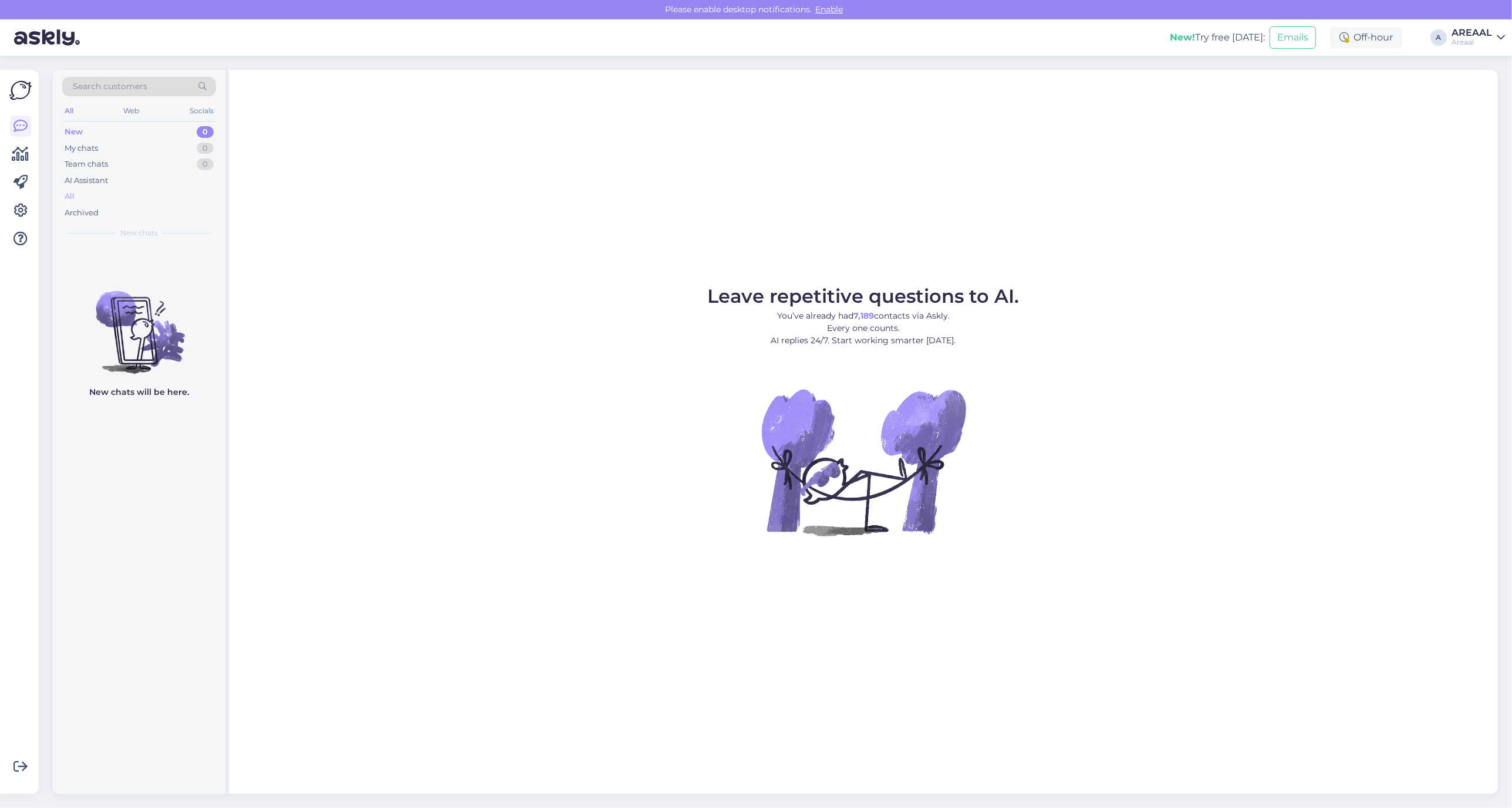
click at [120, 198] on div "All" at bounding box center [139, 196] width 154 height 16
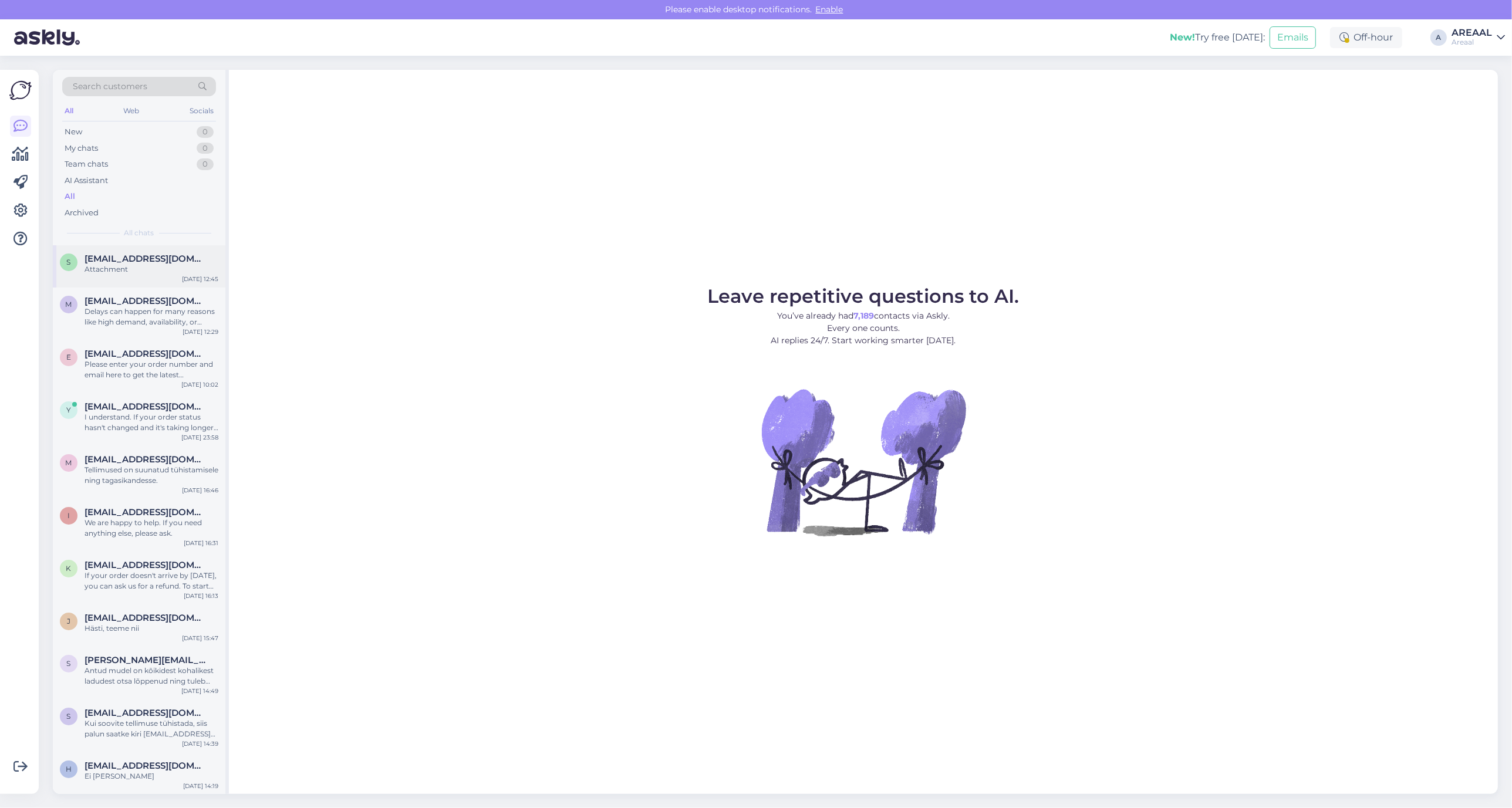
click at [133, 270] on div "Attachment" at bounding box center [152, 269] width 134 height 10
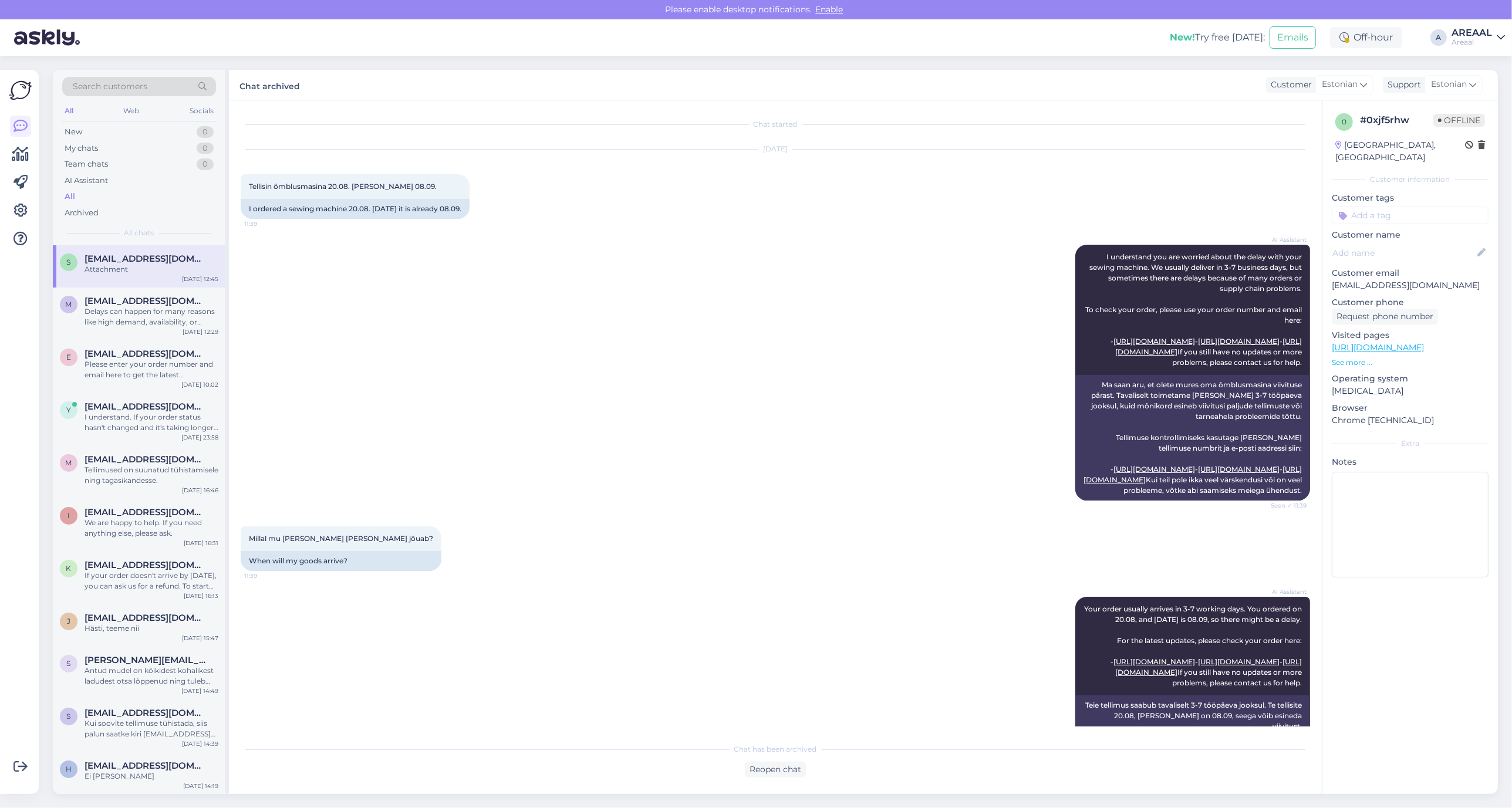
scroll to position [1530, 0]
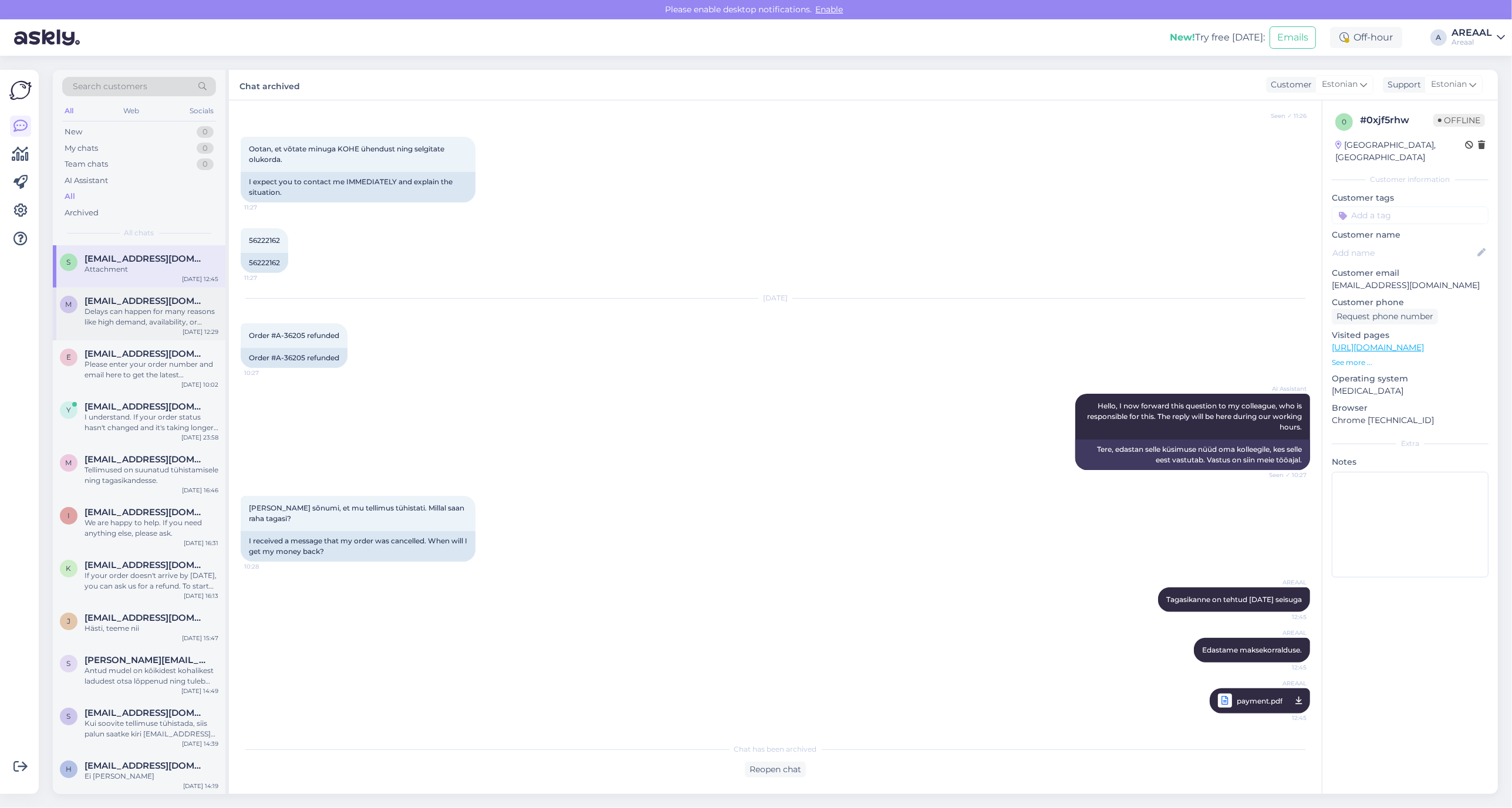
click at [135, 303] on span "[EMAIL_ADDRESS][DOMAIN_NAME]" at bounding box center [146, 300] width 122 height 10
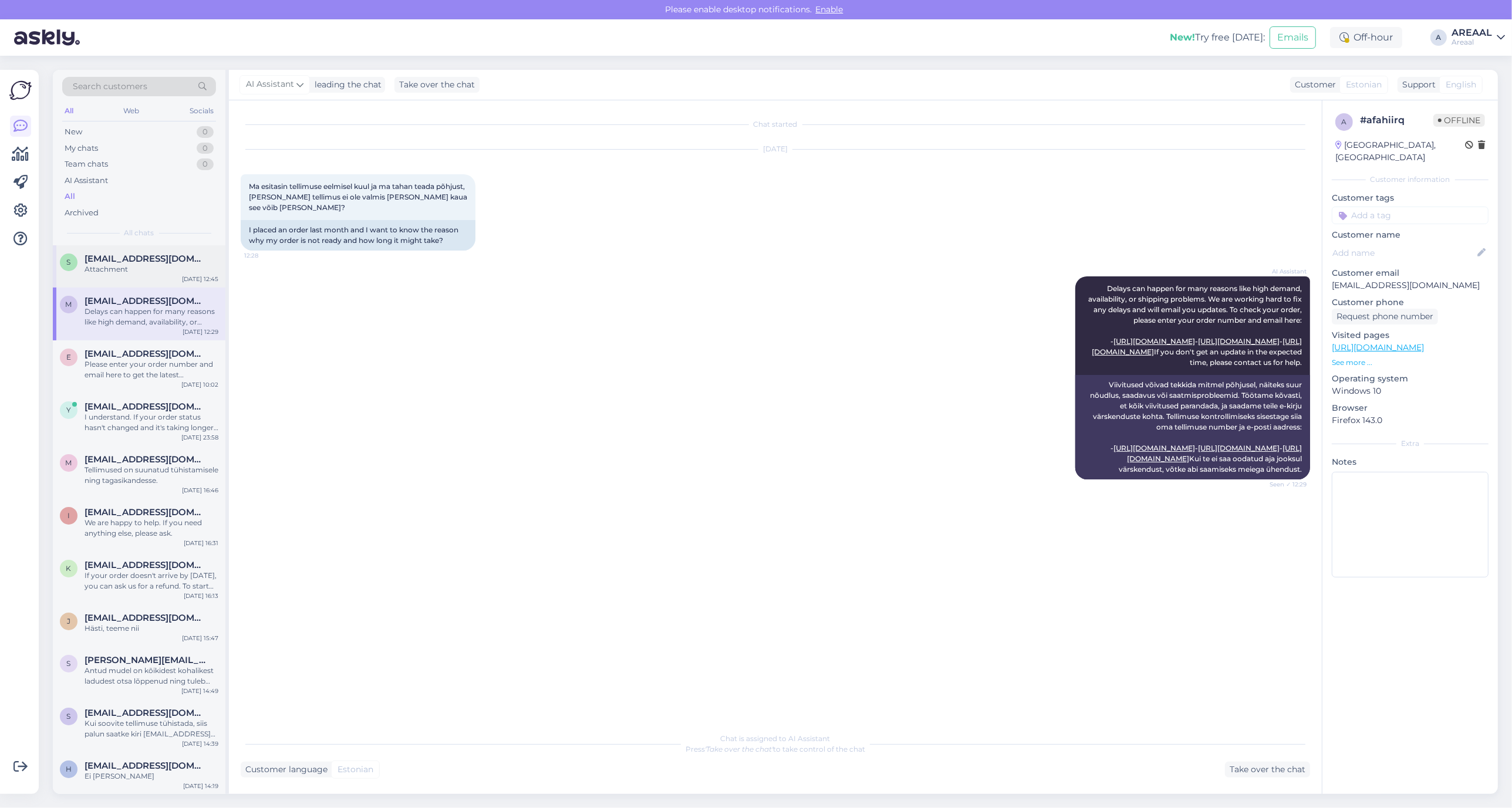
click at [127, 272] on div "Attachment" at bounding box center [152, 269] width 134 height 10
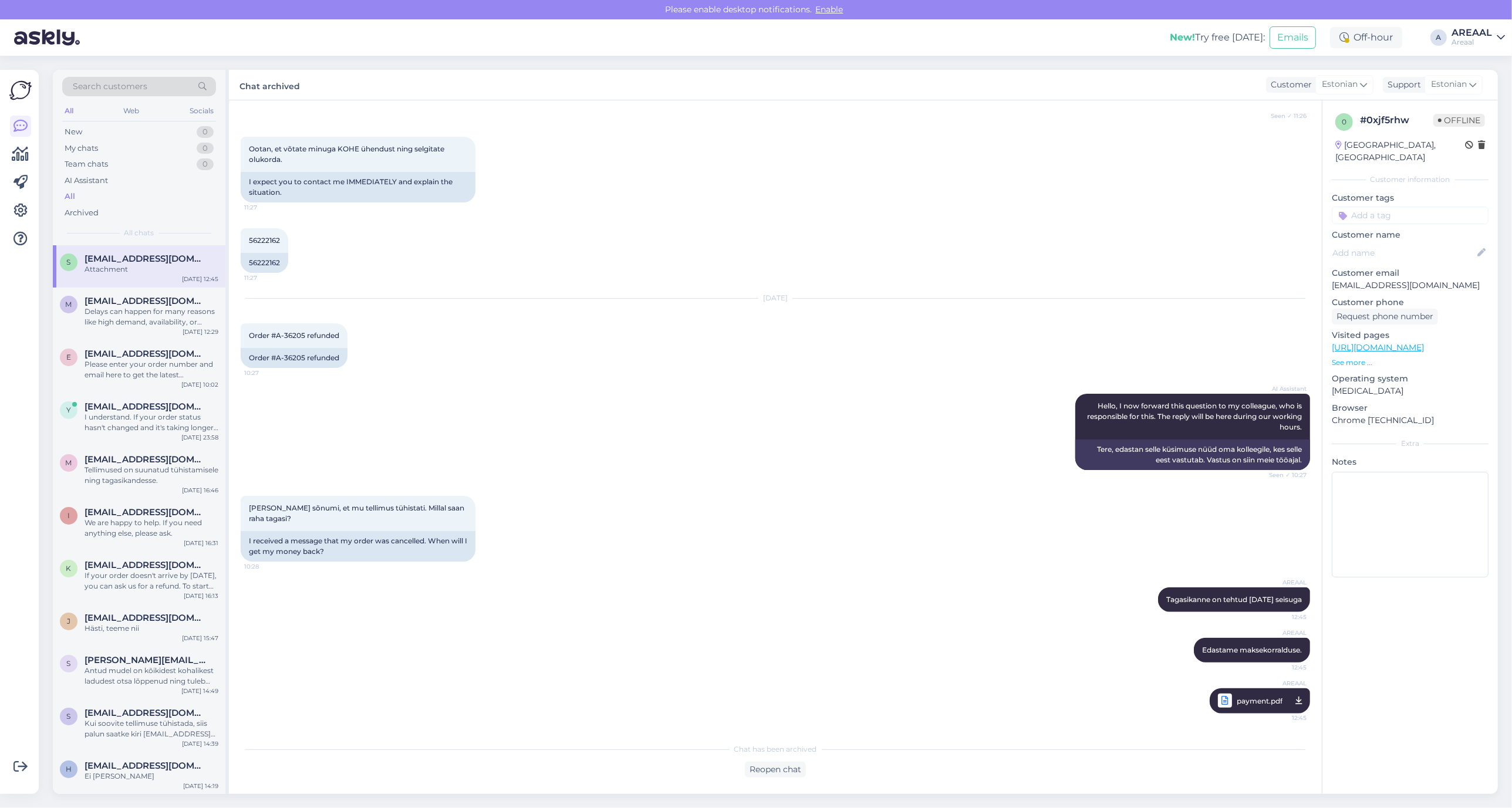
click at [1470, 52] on div "New! Try free [DATE]: Emails Off-hour A AREAAL Areaal" at bounding box center [756, 37] width 1512 height 36
click at [1468, 24] on div "New! Try free [DATE]: Emails Off-hour A AREAAL Areaal" at bounding box center [756, 37] width 1512 height 36
click at [1466, 38] on div "Areaal" at bounding box center [1472, 41] width 41 height 9
click at [1463, 96] on button "Open" at bounding box center [1479, 90] width 33 height 18
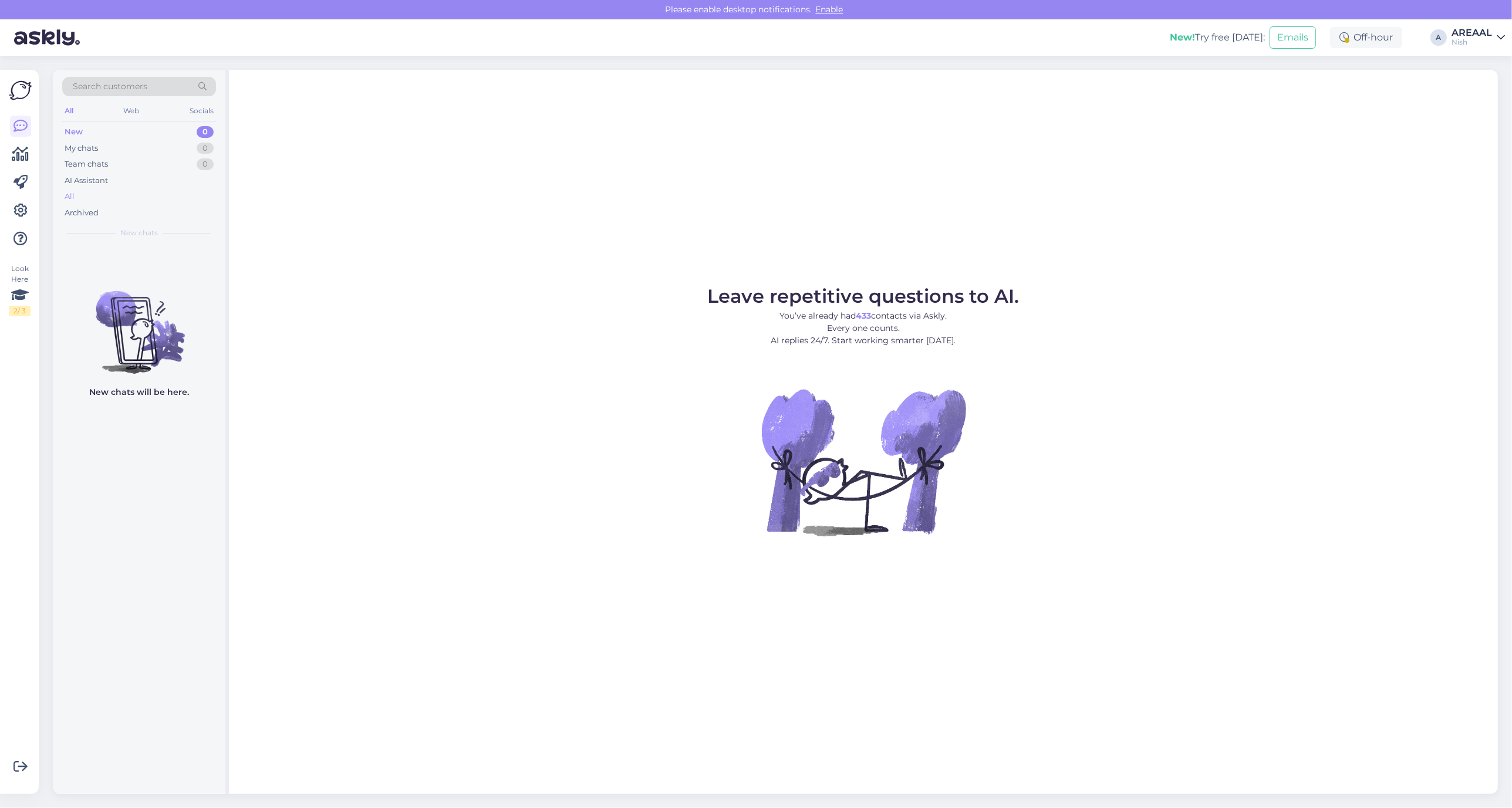
click at [134, 200] on div "All" at bounding box center [139, 196] width 154 height 16
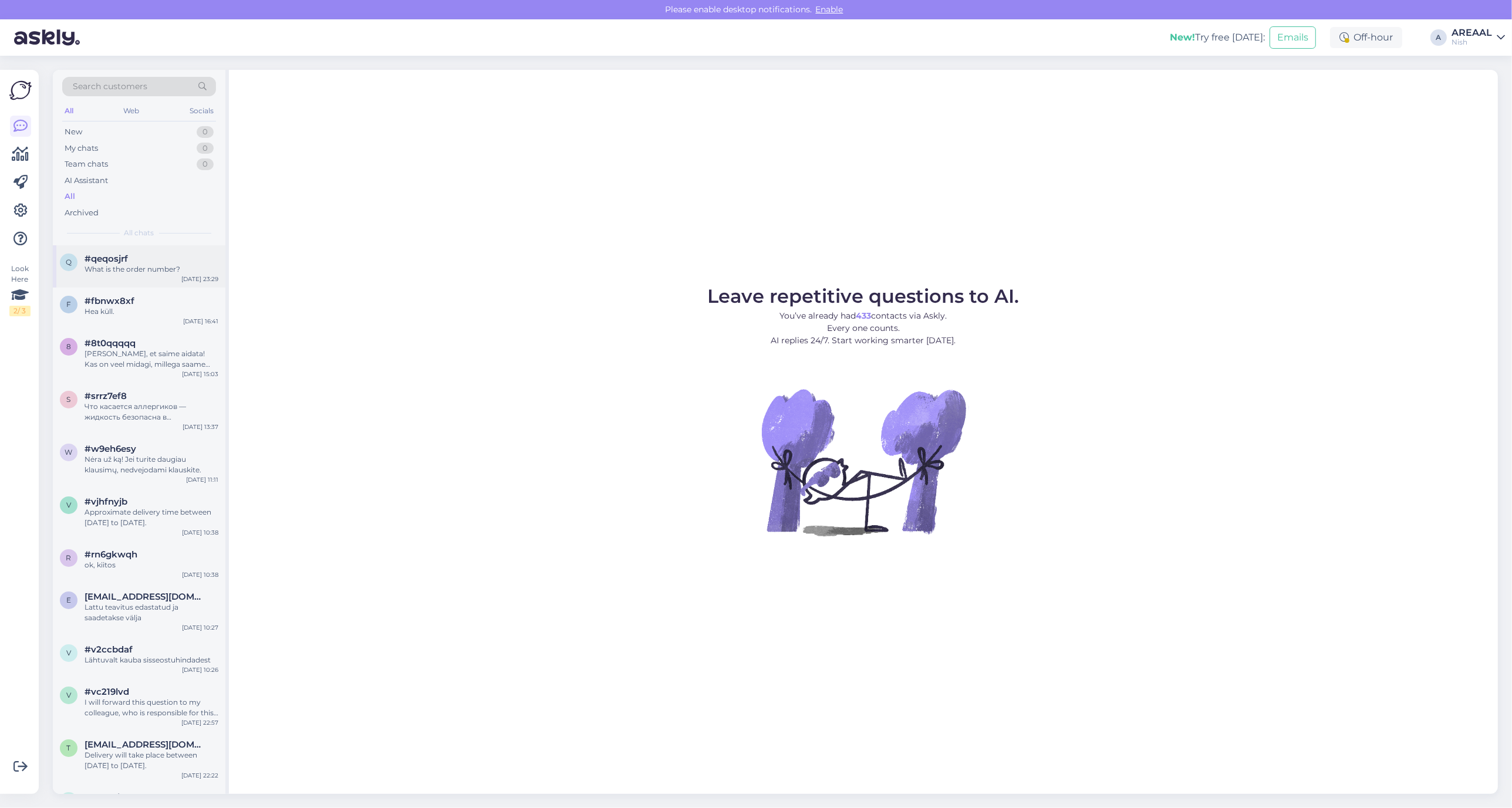
click at [136, 254] on div "#qeqosjrf" at bounding box center [152, 259] width 134 height 10
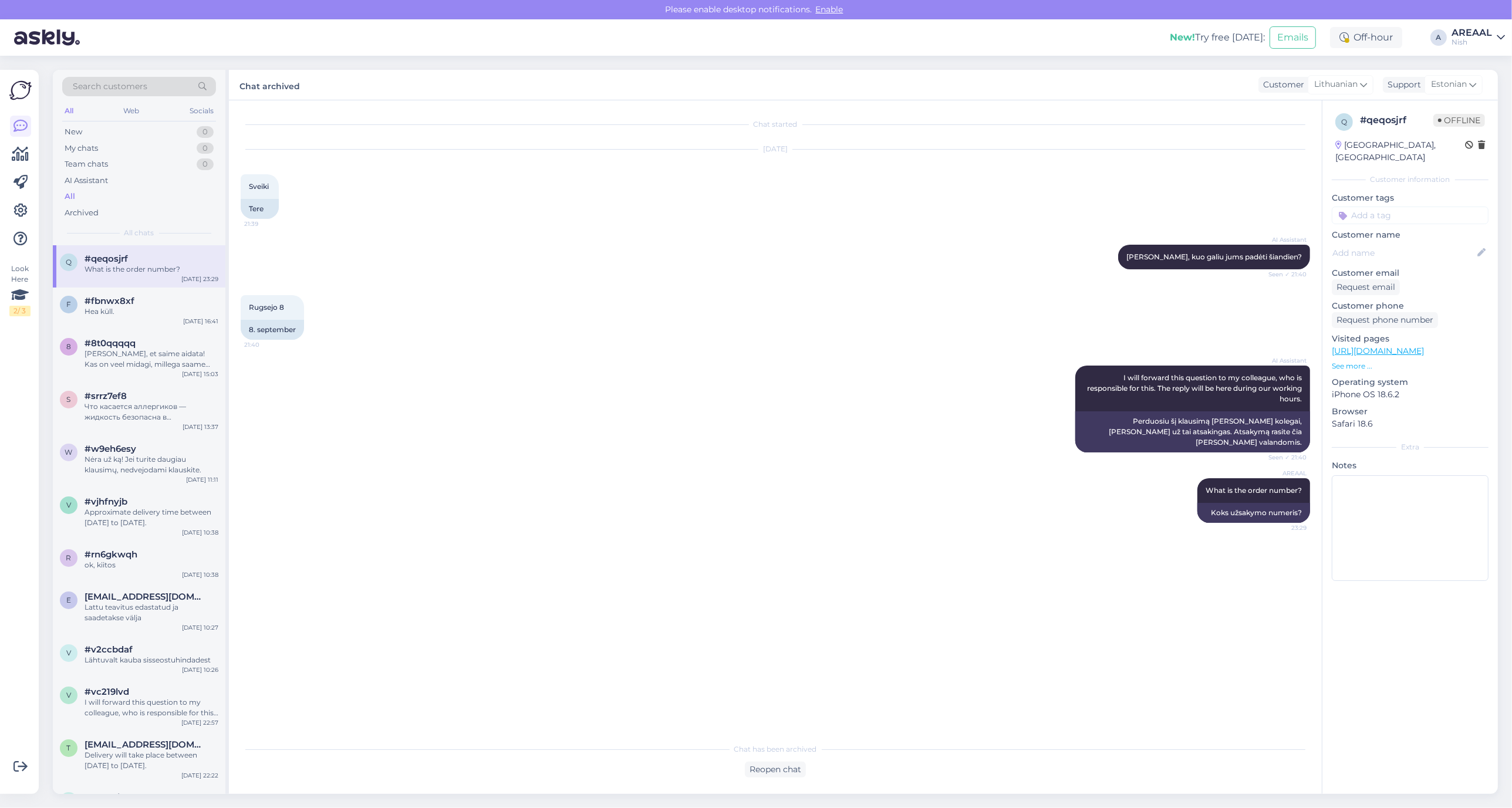
click at [1480, 44] on div "Nish" at bounding box center [1472, 41] width 41 height 9
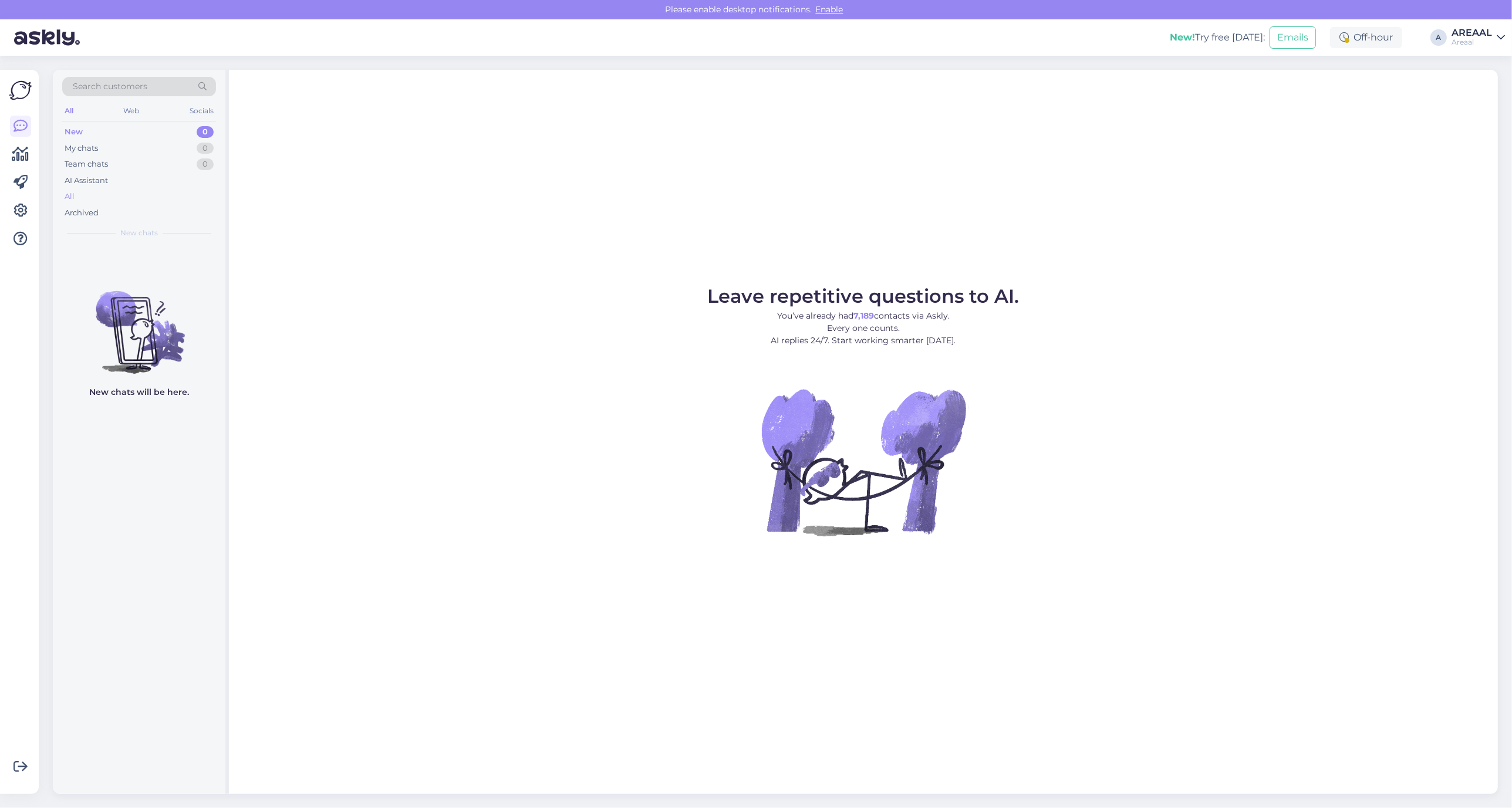
click at [104, 195] on div "All" at bounding box center [139, 196] width 154 height 16
